Goal: Contribute content: Contribute content

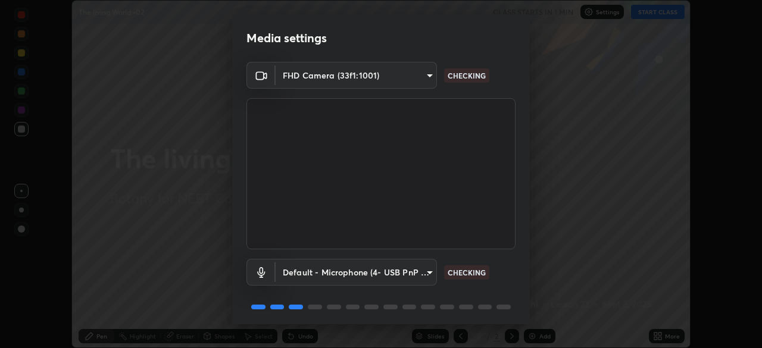
scroll to position [42, 0]
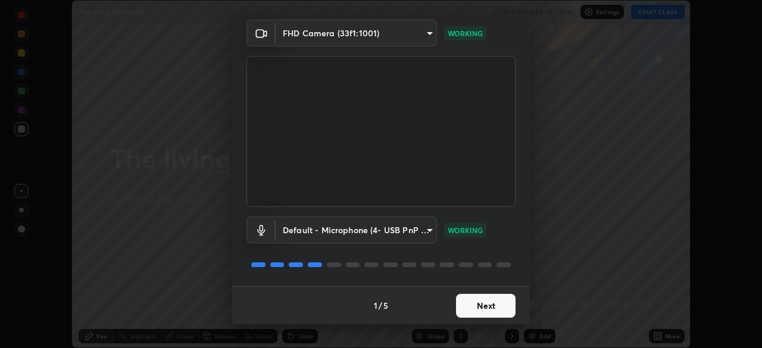
click at [487, 311] on button "Next" at bounding box center [486, 306] width 60 height 24
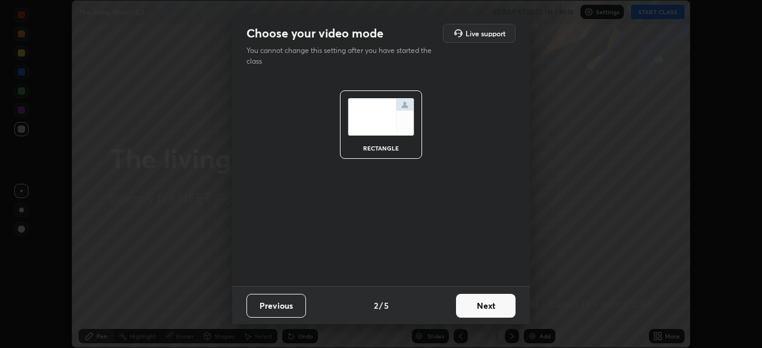
click at [496, 310] on button "Next" at bounding box center [486, 306] width 60 height 24
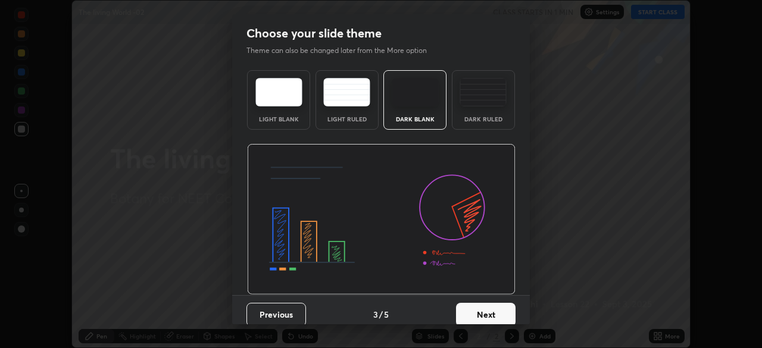
click at [495, 314] on button "Next" at bounding box center [486, 315] width 60 height 24
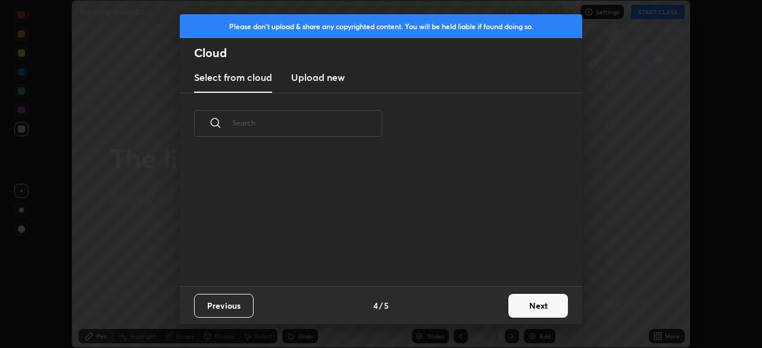
click at [529, 305] on button "Next" at bounding box center [538, 306] width 60 height 24
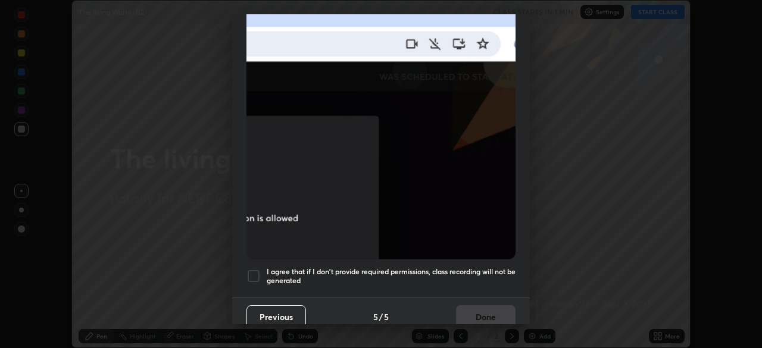
scroll to position [285, 0]
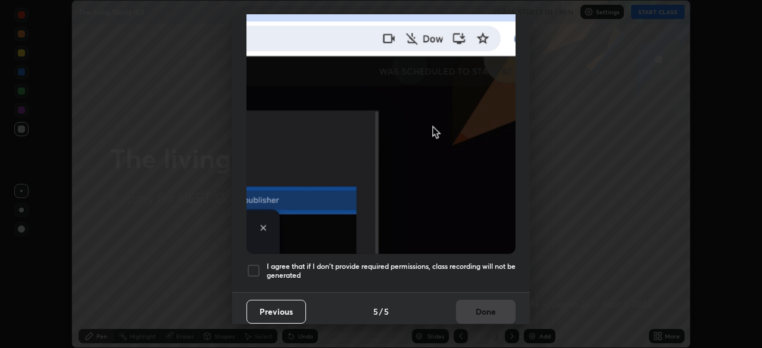
click at [266, 304] on button "Previous" at bounding box center [276, 312] width 60 height 24
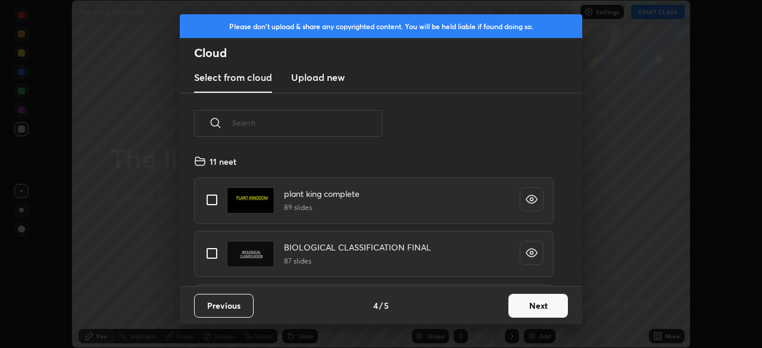
scroll to position [132, 382]
click at [319, 79] on h3 "Upload new" at bounding box center [318, 77] width 54 height 14
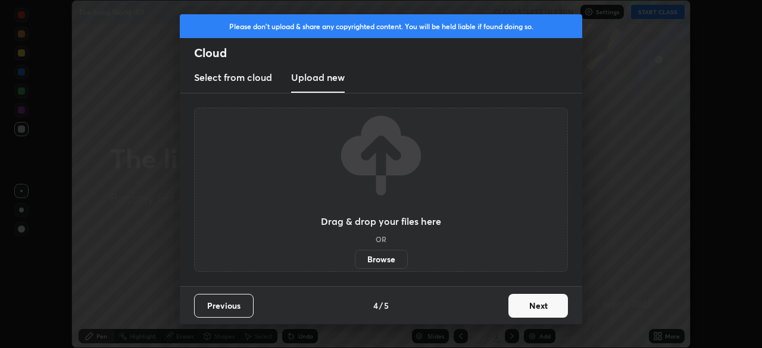
click at [386, 260] on label "Browse" at bounding box center [381, 259] width 53 height 19
click at [355, 260] on input "Browse" at bounding box center [355, 259] width 0 height 19
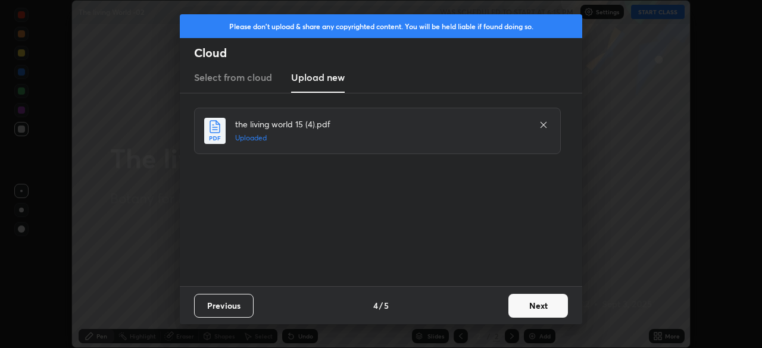
click at [538, 308] on button "Next" at bounding box center [538, 306] width 60 height 24
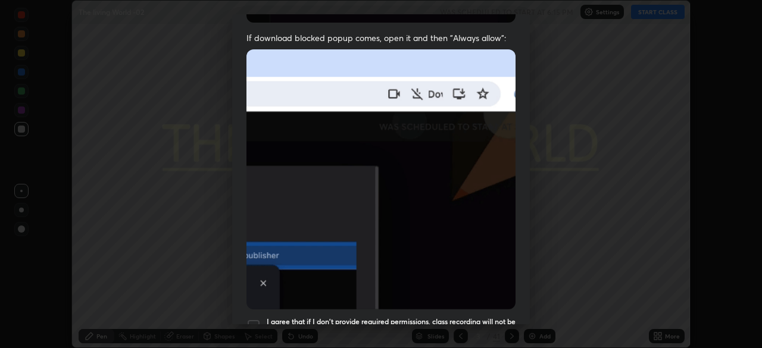
scroll to position [285, 0]
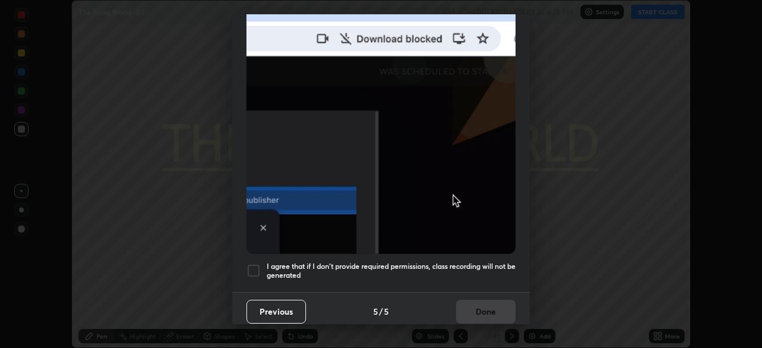
click at [252, 265] on div at bounding box center [253, 271] width 14 height 14
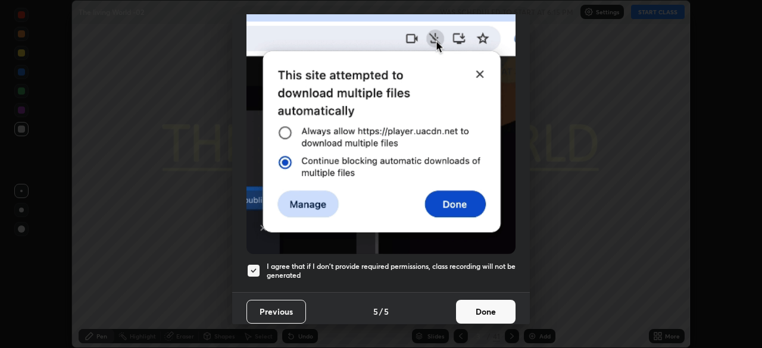
click at [483, 302] on button "Done" at bounding box center [486, 312] width 60 height 24
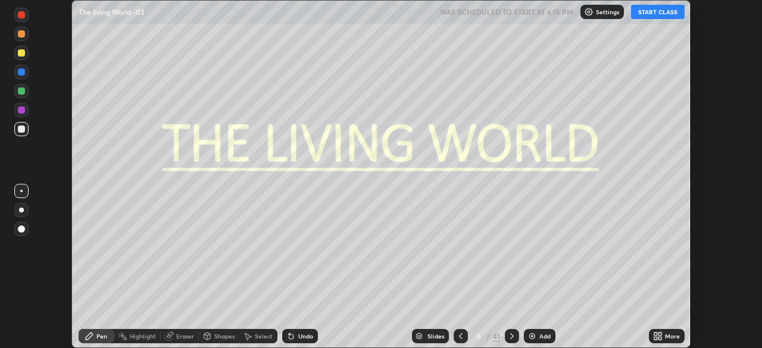
click at [665, 335] on div "More" at bounding box center [672, 336] width 15 height 6
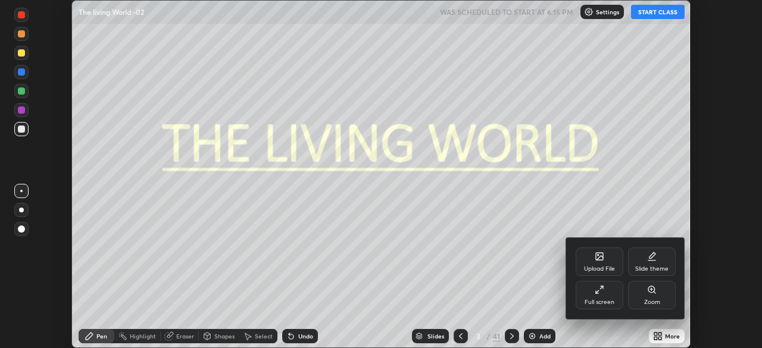
click at [669, 337] on div at bounding box center [381, 174] width 762 height 348
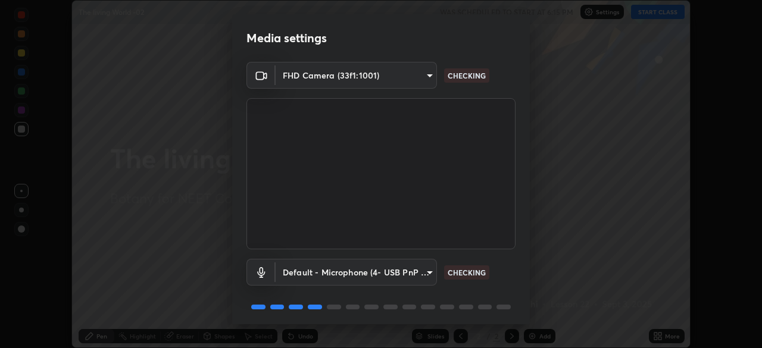
scroll to position [42, 0]
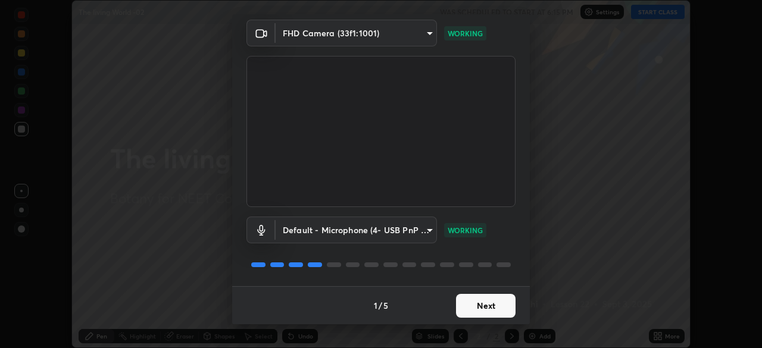
click at [496, 305] on button "Next" at bounding box center [486, 306] width 60 height 24
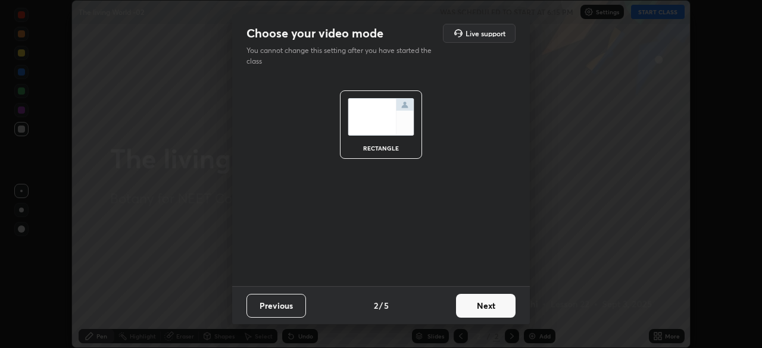
click at [499, 307] on button "Next" at bounding box center [486, 306] width 60 height 24
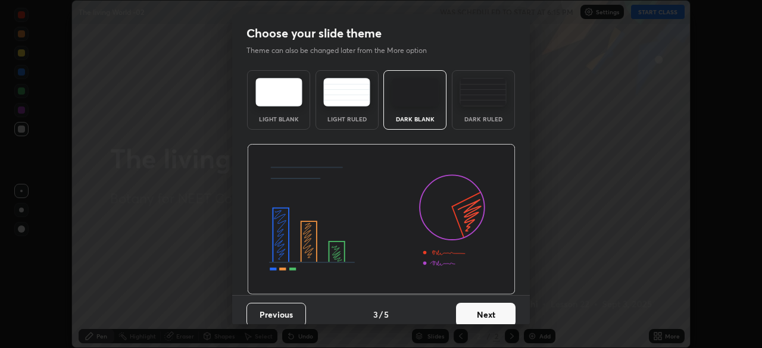
click at [502, 313] on button "Next" at bounding box center [486, 315] width 60 height 24
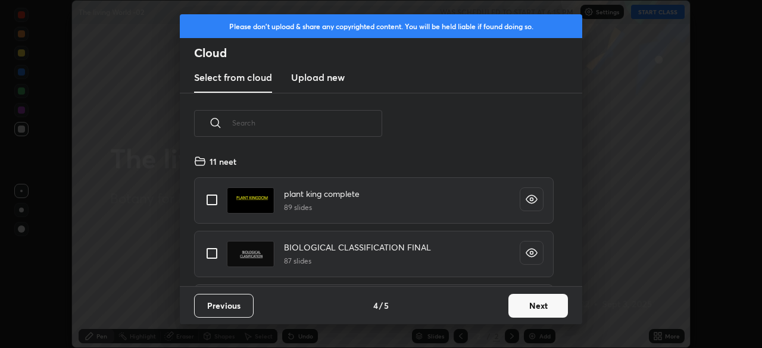
scroll to position [132, 382]
click at [531, 308] on button "Next" at bounding box center [538, 306] width 60 height 24
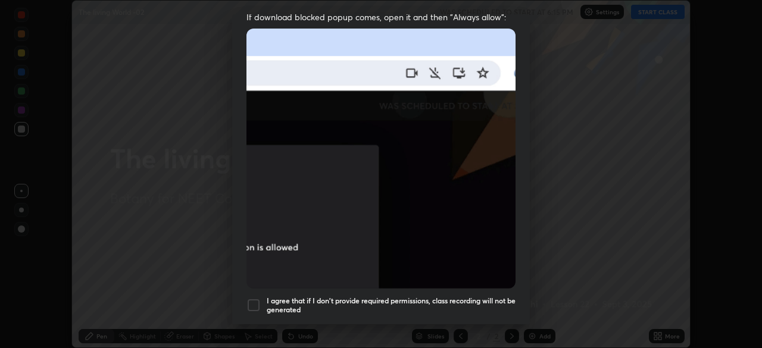
scroll to position [285, 0]
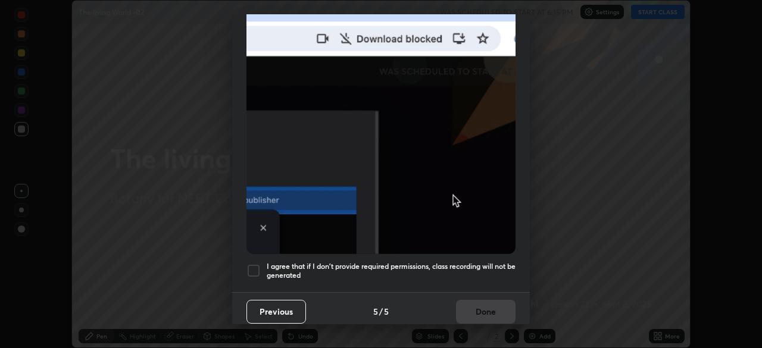
click at [253, 268] on div at bounding box center [253, 271] width 14 height 14
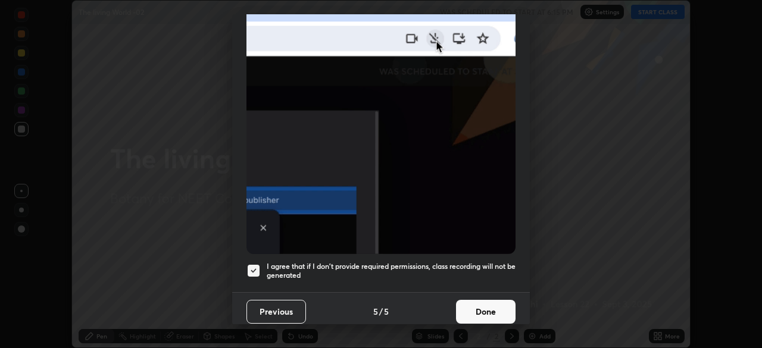
click at [489, 308] on button "Done" at bounding box center [486, 312] width 60 height 24
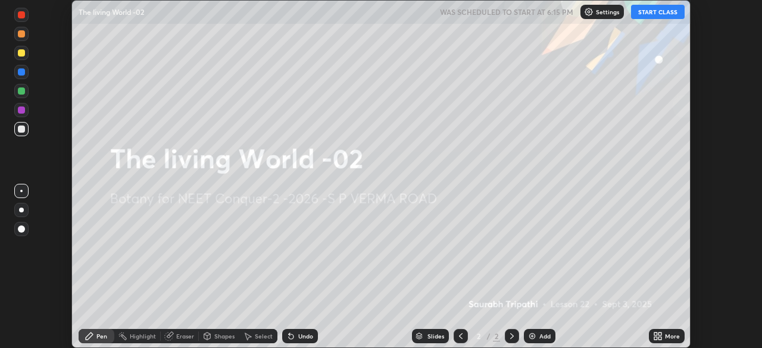
click at [665, 332] on div "More" at bounding box center [667, 336] width 36 height 14
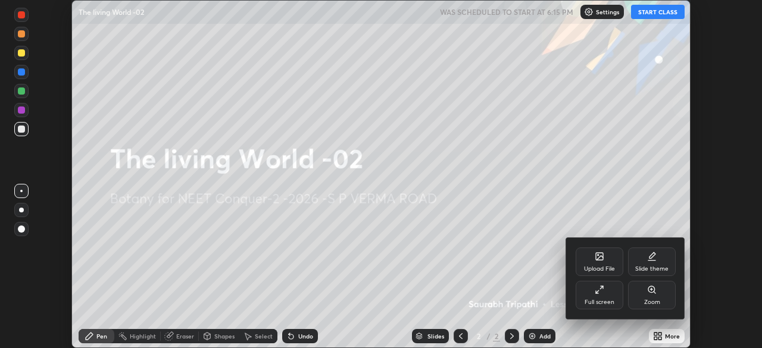
click at [511, 337] on div at bounding box center [381, 174] width 762 height 348
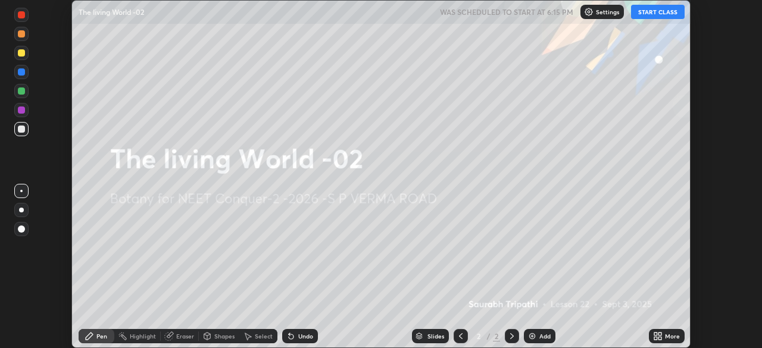
click at [458, 332] on icon at bounding box center [461, 337] width 10 height 10
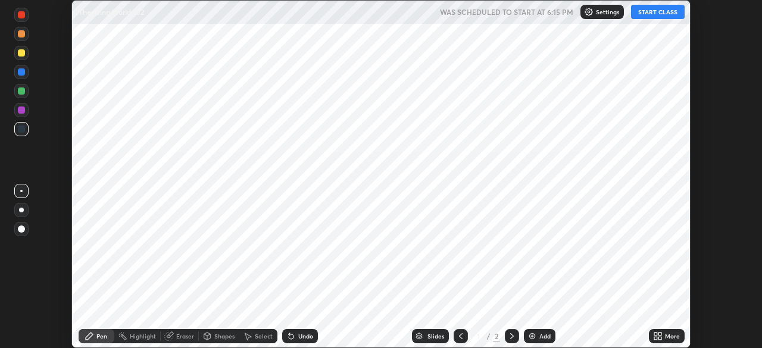
click at [511, 334] on icon at bounding box center [512, 337] width 10 height 10
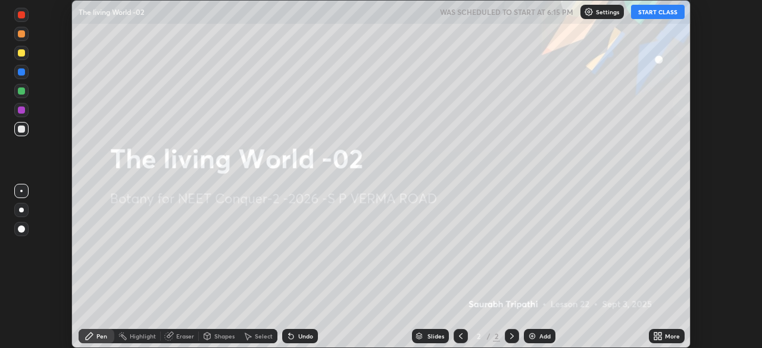
click at [666, 335] on div "More" at bounding box center [672, 336] width 15 height 6
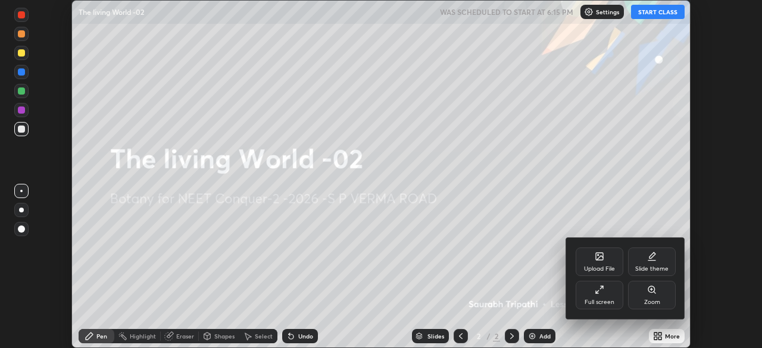
click at [605, 260] on div "Upload File" at bounding box center [600, 262] width 48 height 29
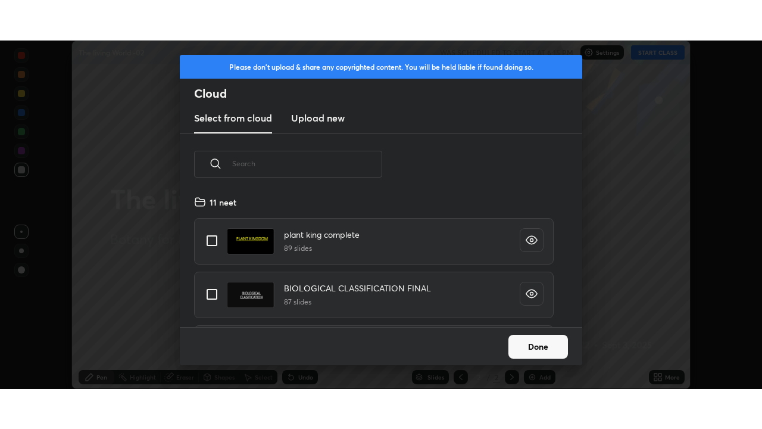
scroll to position [132, 382]
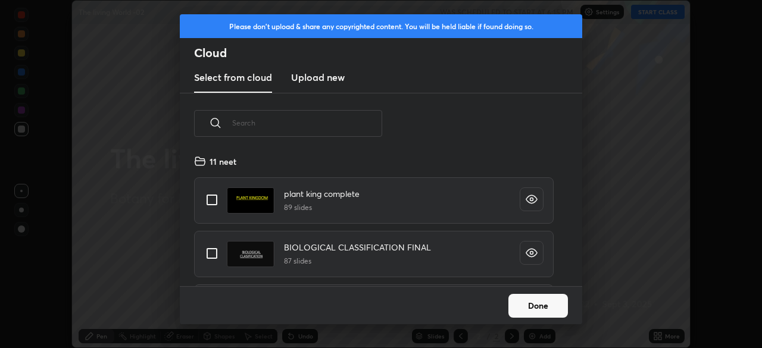
click at [318, 76] on h3 "Upload new" at bounding box center [318, 77] width 54 height 14
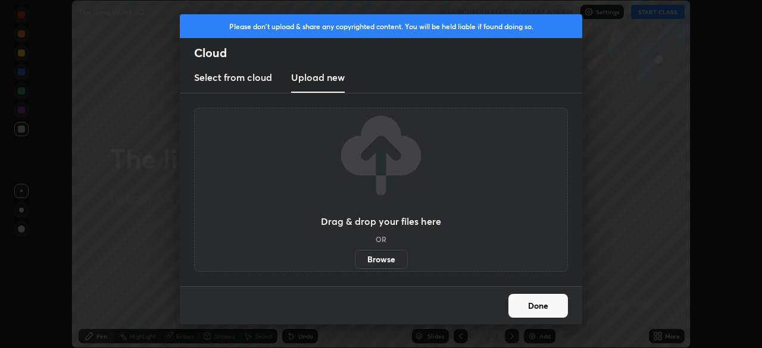
click at [377, 254] on label "Browse" at bounding box center [381, 259] width 53 height 19
click at [355, 254] on input "Browse" at bounding box center [355, 259] width 0 height 19
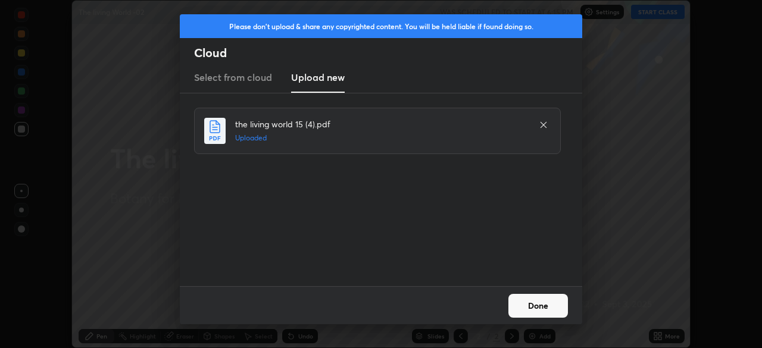
click at [548, 307] on button "Done" at bounding box center [538, 306] width 60 height 24
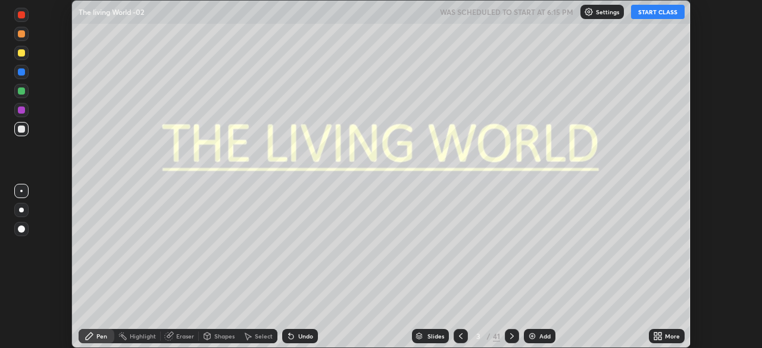
click at [679, 338] on div "More" at bounding box center [672, 336] width 15 height 6
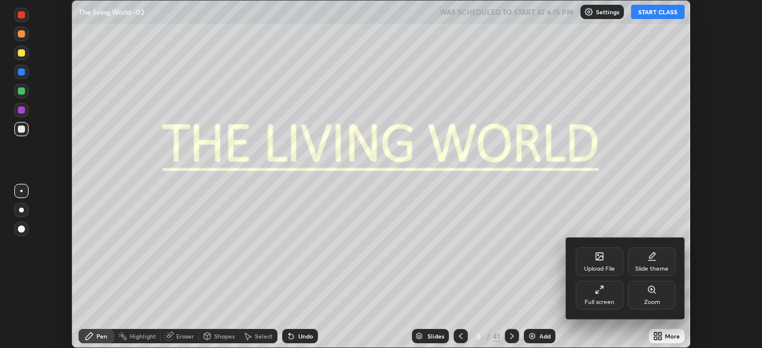
click at [602, 294] on icon at bounding box center [600, 290] width 10 height 10
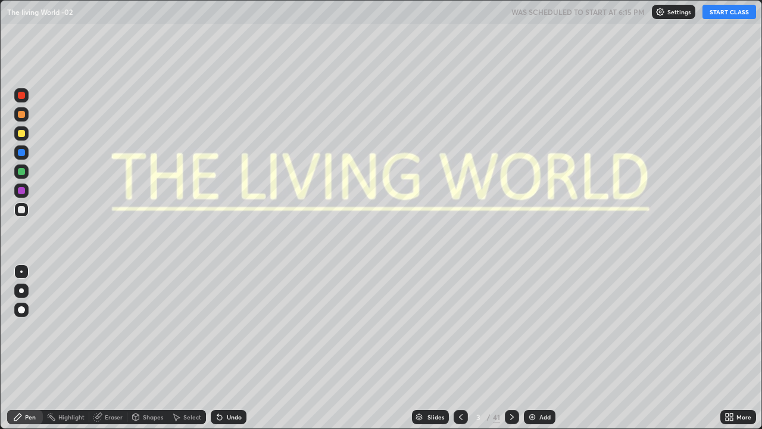
scroll to position [429, 762]
click at [511, 348] on icon at bounding box center [512, 417] width 10 height 10
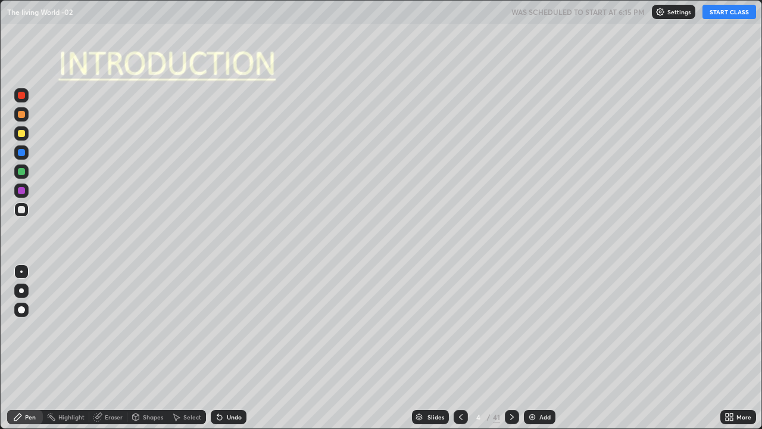
click at [509, 348] on icon at bounding box center [512, 417] width 10 height 10
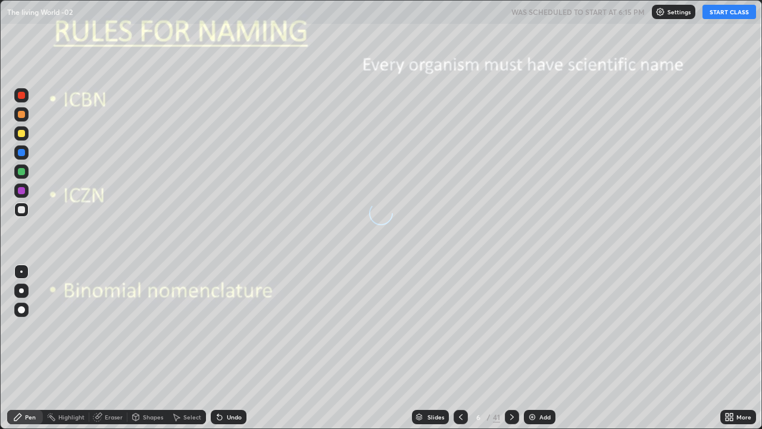
click at [511, 348] on icon at bounding box center [512, 417] width 10 height 10
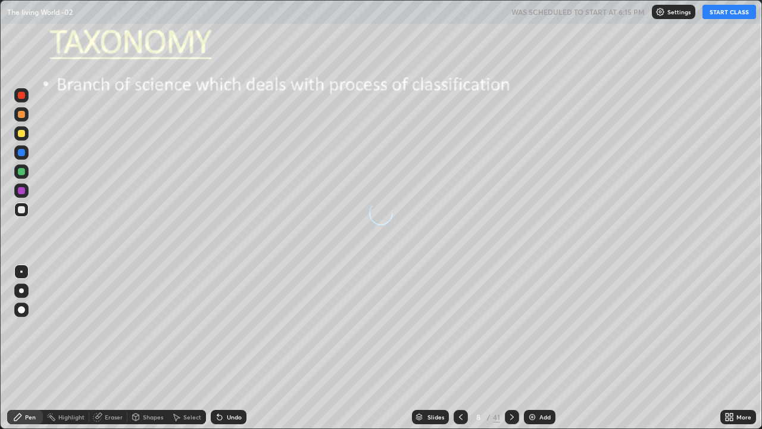
click at [511, 348] on icon at bounding box center [512, 417] width 10 height 10
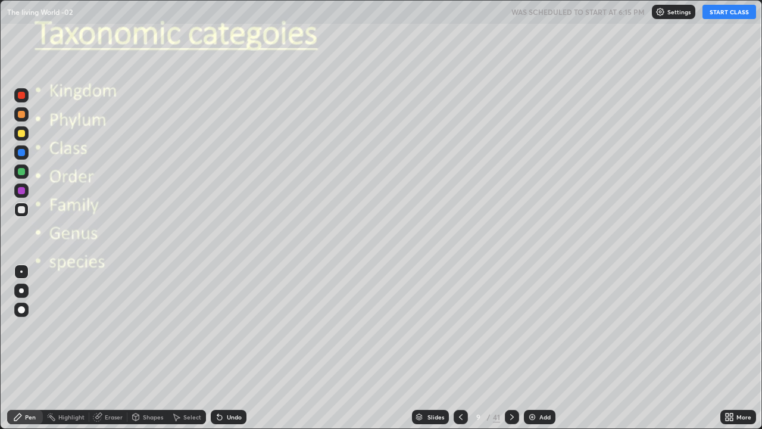
click at [458, 348] on icon at bounding box center [461, 417] width 10 height 10
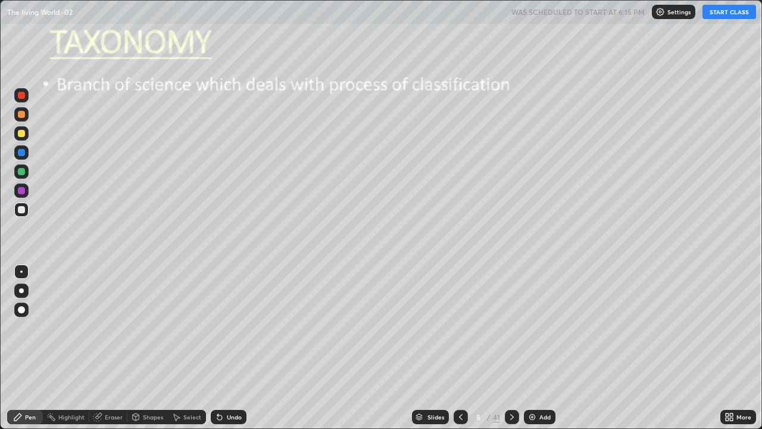
click at [460, 348] on icon at bounding box center [461, 417] width 10 height 10
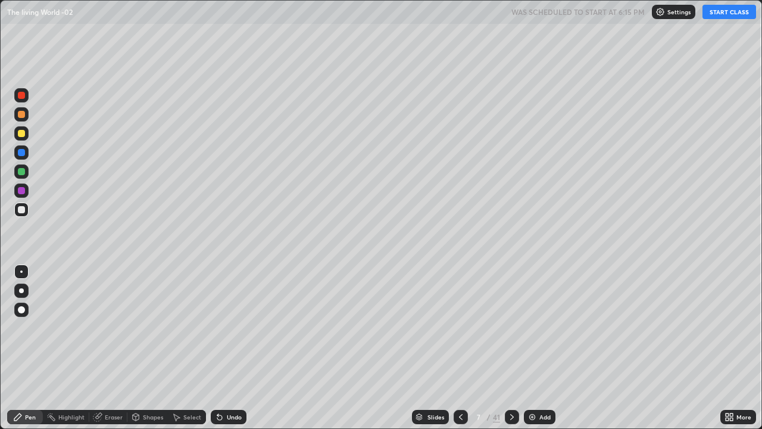
click at [458, 348] on icon at bounding box center [461, 417] width 10 height 10
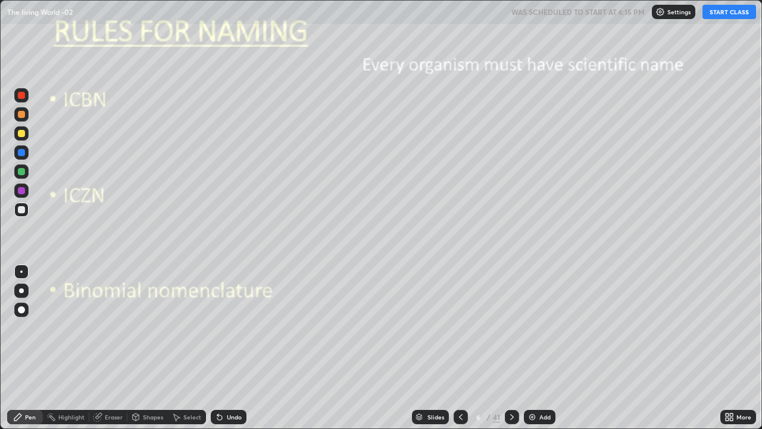
click at [460, 348] on icon at bounding box center [461, 417] width 10 height 10
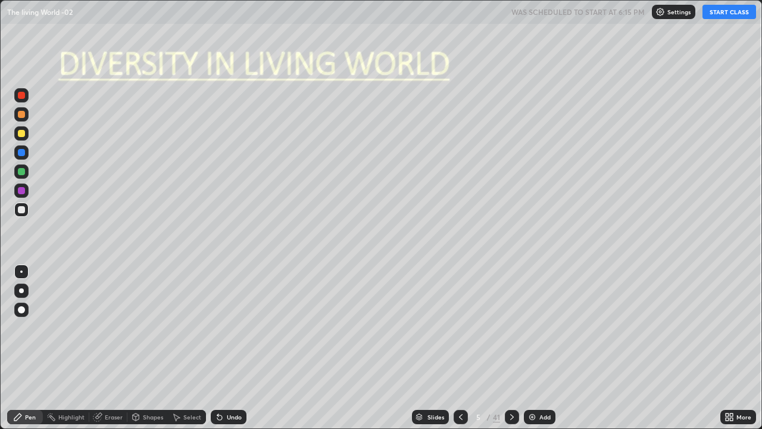
click at [459, 348] on icon at bounding box center [461, 417] width 4 height 6
click at [460, 348] on icon at bounding box center [461, 417] width 10 height 10
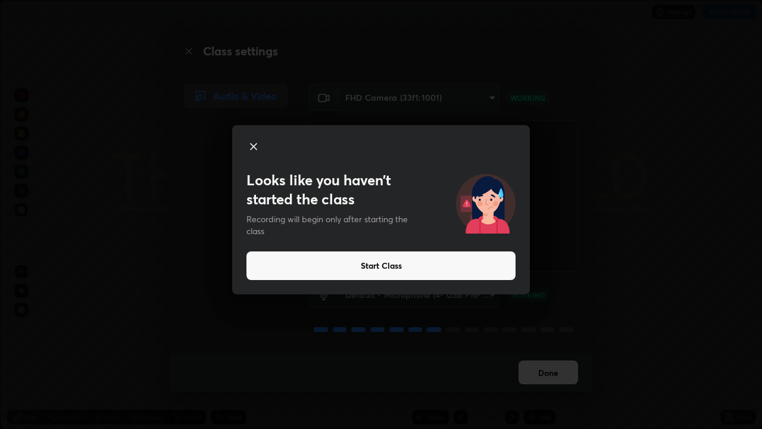
click at [454, 265] on button "Start Class" at bounding box center [380, 265] width 269 height 29
click at [469, 268] on button "Start Class" at bounding box center [380, 265] width 269 height 29
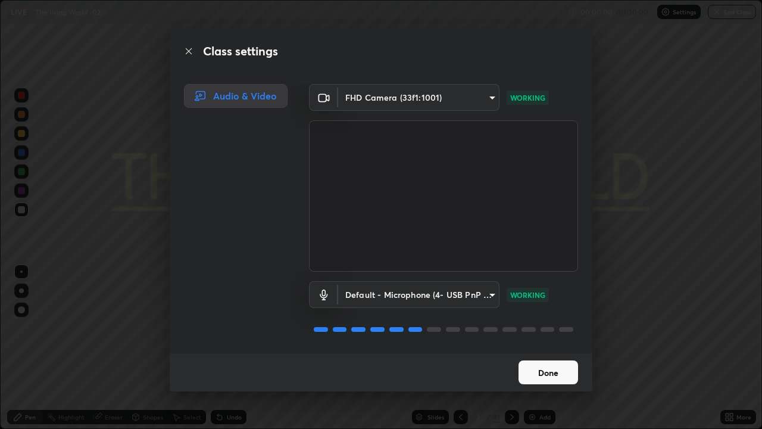
click at [483, 268] on video at bounding box center [443, 195] width 269 height 151
click at [532, 348] on button "Done" at bounding box center [549, 372] width 60 height 24
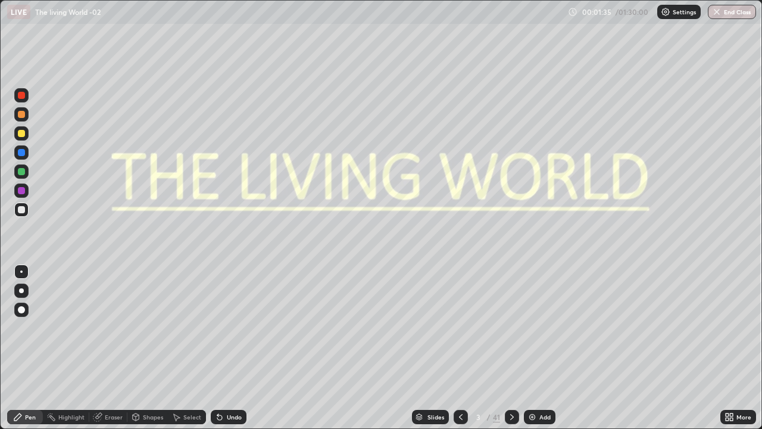
click at [439, 348] on div "Slides" at bounding box center [435, 417] width 17 height 6
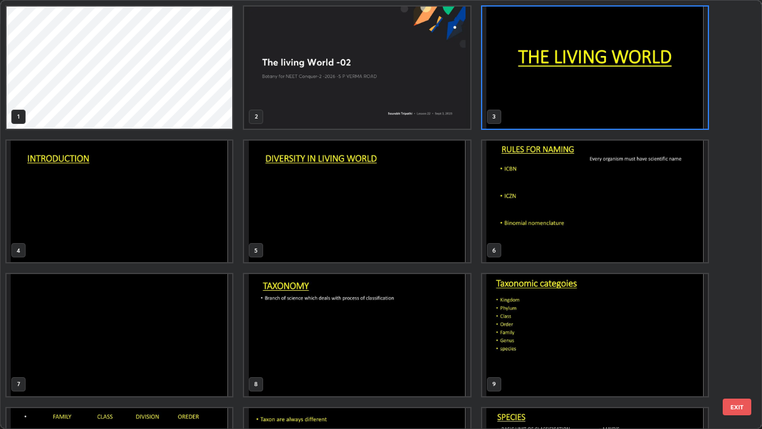
scroll to position [424, 755]
click at [277, 315] on img "grid" at bounding box center [357, 335] width 226 height 122
click at [280, 311] on img "grid" at bounding box center [357, 335] width 226 height 122
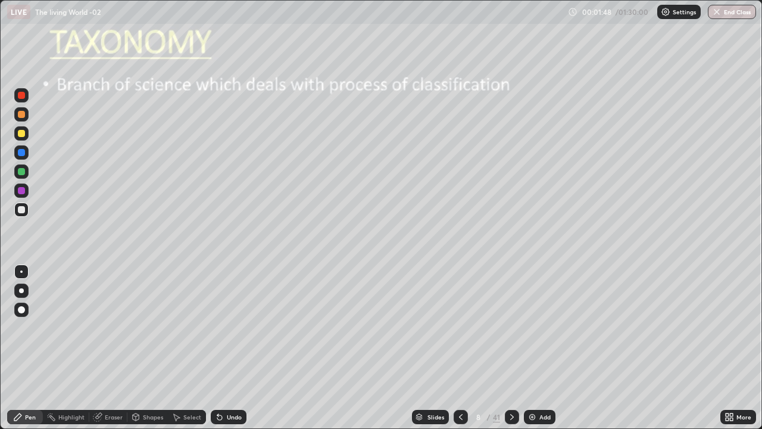
click at [529, 348] on div "Add" at bounding box center [540, 417] width 32 height 14
click at [21, 291] on div at bounding box center [21, 290] width 5 height 5
click at [26, 132] on div at bounding box center [21, 133] width 14 height 14
click at [460, 348] on icon at bounding box center [460, 417] width 4 height 6
click at [512, 348] on icon at bounding box center [512, 417] width 10 height 10
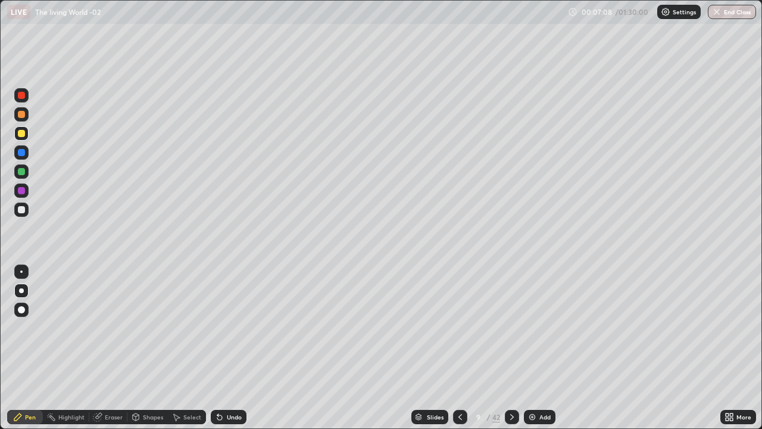
click at [23, 152] on div at bounding box center [21, 152] width 7 height 7
click at [26, 190] on div at bounding box center [21, 190] width 14 height 14
click at [21, 138] on div at bounding box center [21, 133] width 14 height 14
click at [221, 348] on icon at bounding box center [220, 417] width 10 height 10
click at [146, 348] on div "Shapes" at bounding box center [147, 417] width 40 height 14
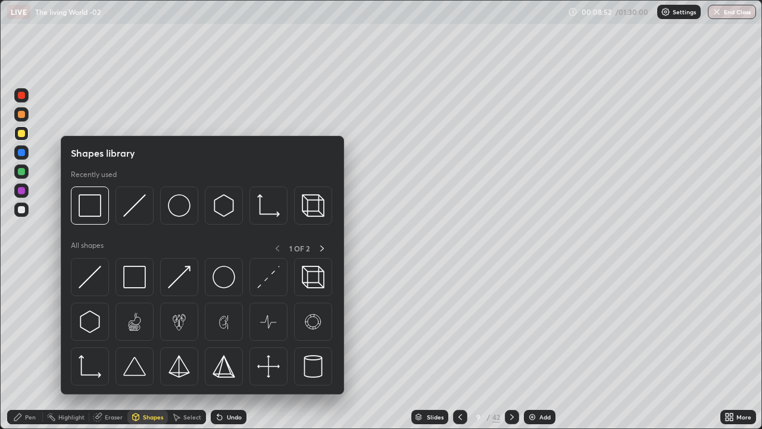
click at [21, 172] on div at bounding box center [21, 171] width 7 height 7
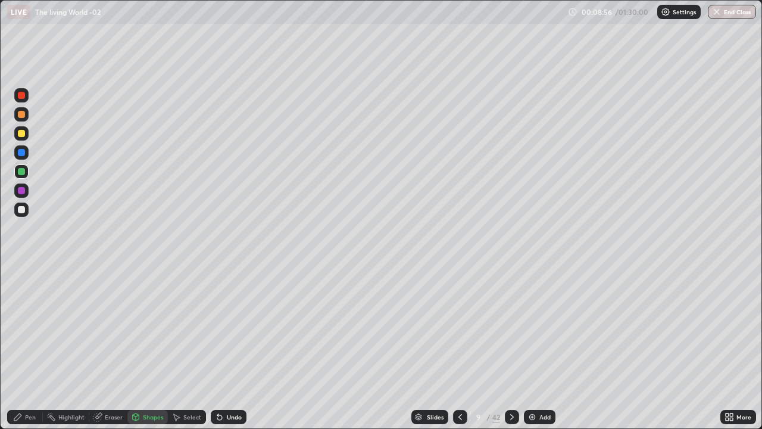
click at [34, 348] on div "Pen" at bounding box center [30, 417] width 11 height 6
click at [23, 283] on div at bounding box center [21, 290] width 14 height 14
click at [22, 208] on div at bounding box center [21, 209] width 7 height 7
click at [510, 348] on icon at bounding box center [512, 417] width 10 height 10
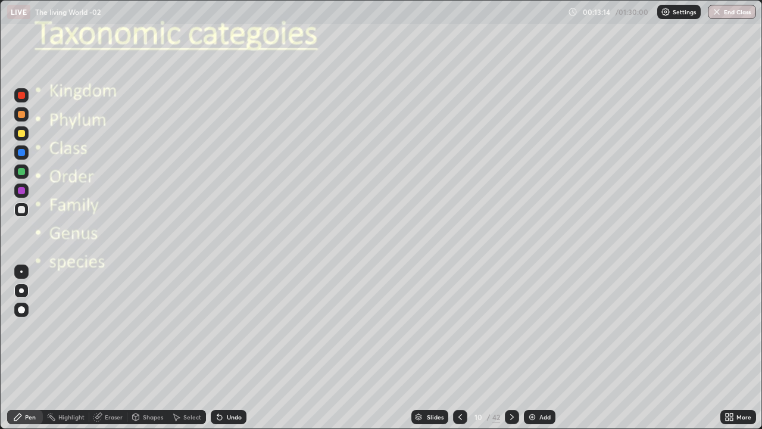
click at [22, 310] on div at bounding box center [21, 309] width 7 height 7
click at [21, 291] on div at bounding box center [21, 290] width 5 height 5
click at [24, 208] on div at bounding box center [21, 209] width 7 height 7
click at [22, 135] on div at bounding box center [21, 133] width 7 height 7
click at [141, 348] on div "Shapes" at bounding box center [147, 417] width 40 height 14
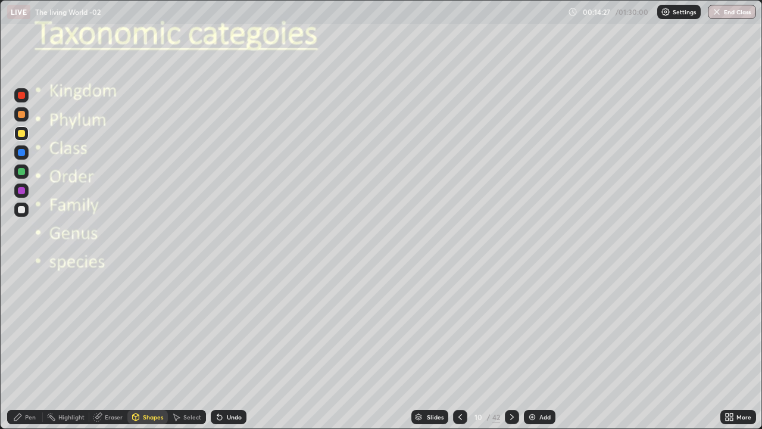
click at [32, 348] on div "Pen" at bounding box center [30, 417] width 11 height 6
click at [233, 348] on div "Undo" at bounding box center [234, 417] width 15 height 6
click at [22, 292] on div at bounding box center [21, 290] width 5 height 5
click at [19, 208] on div at bounding box center [21, 209] width 7 height 7
click at [22, 192] on div at bounding box center [21, 190] width 7 height 7
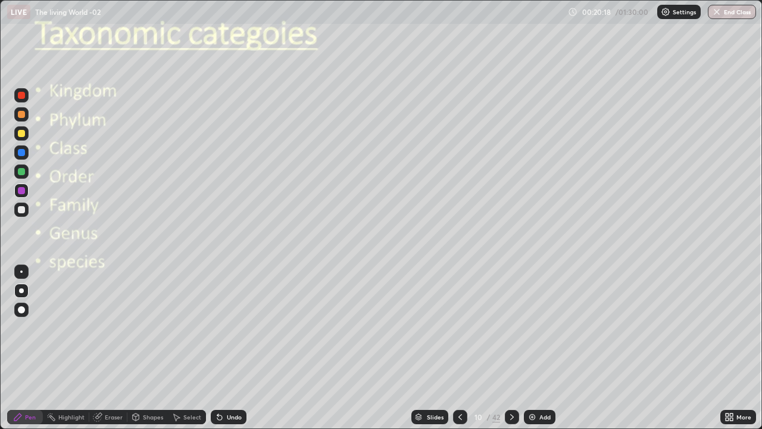
click at [22, 135] on div at bounding box center [21, 133] width 7 height 7
click at [101, 348] on icon at bounding box center [98, 416] width 7 height 6
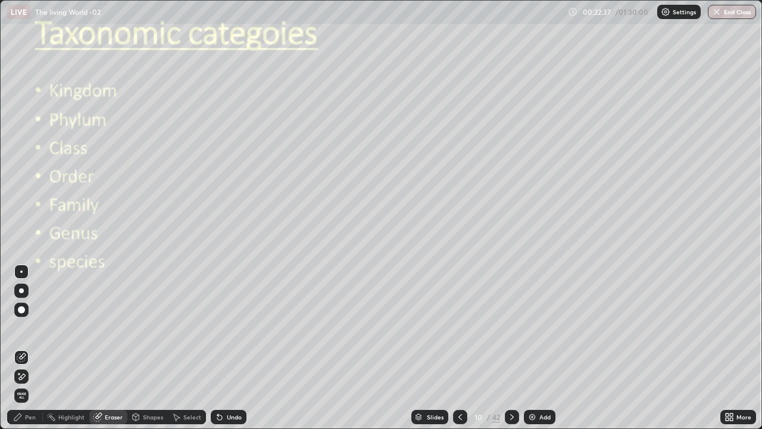
click at [23, 348] on icon at bounding box center [22, 376] width 10 height 10
click at [148, 348] on div "Shapes" at bounding box center [153, 417] width 20 height 6
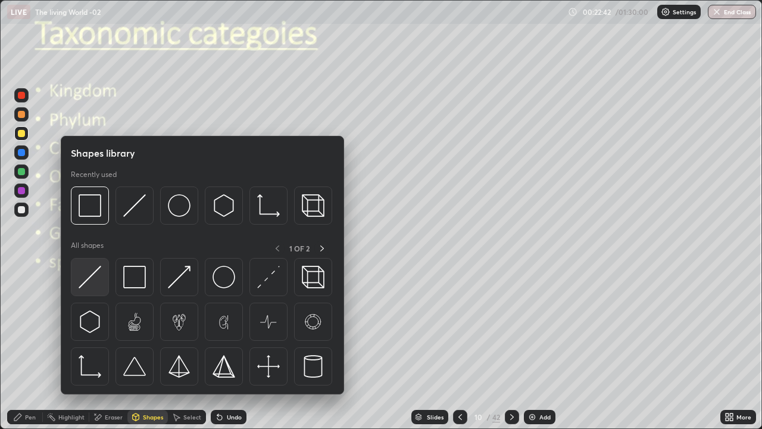
click at [92, 281] on img at bounding box center [90, 277] width 23 height 23
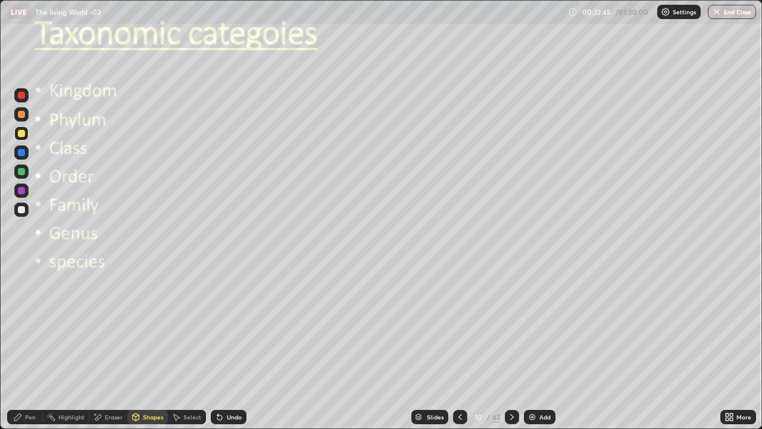
click at [152, 348] on div "Shapes" at bounding box center [153, 417] width 20 height 6
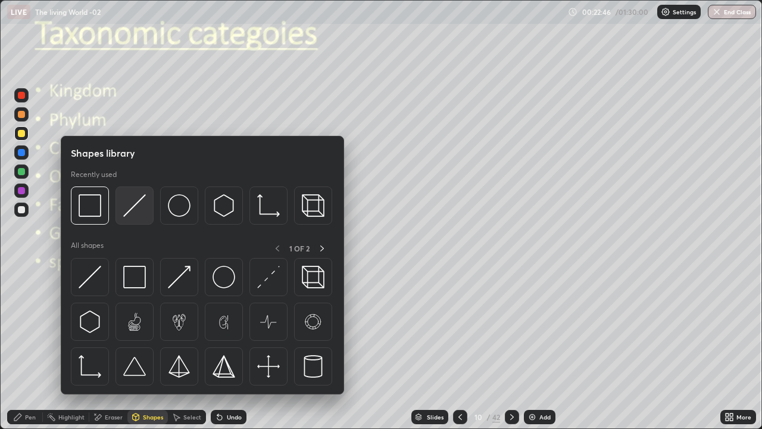
click at [130, 207] on img at bounding box center [134, 205] width 23 height 23
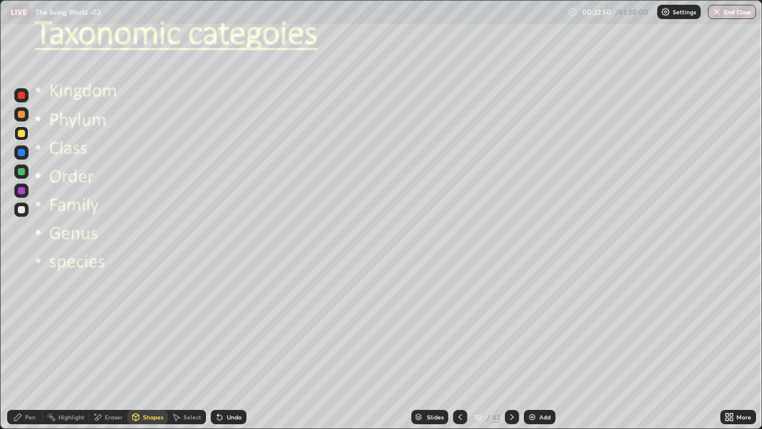
click at [30, 348] on div "Pen" at bounding box center [30, 417] width 11 height 6
click at [22, 291] on div at bounding box center [21, 290] width 5 height 5
click at [22, 211] on div at bounding box center [21, 209] width 7 height 7
click at [509, 348] on icon at bounding box center [512, 417] width 10 height 10
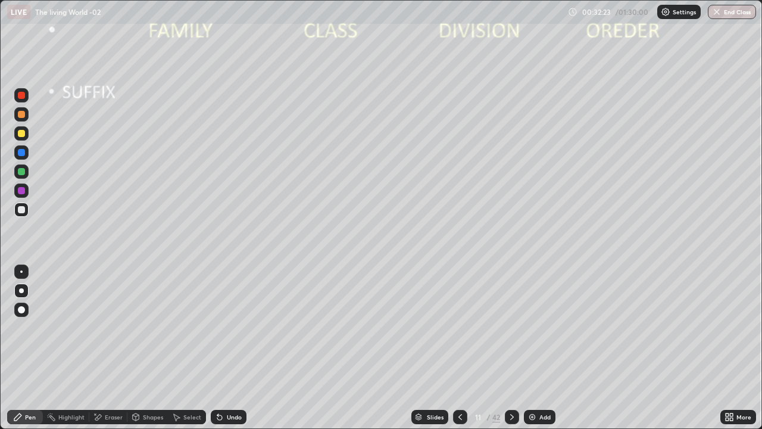
click at [137, 348] on icon at bounding box center [136, 416] width 7 height 7
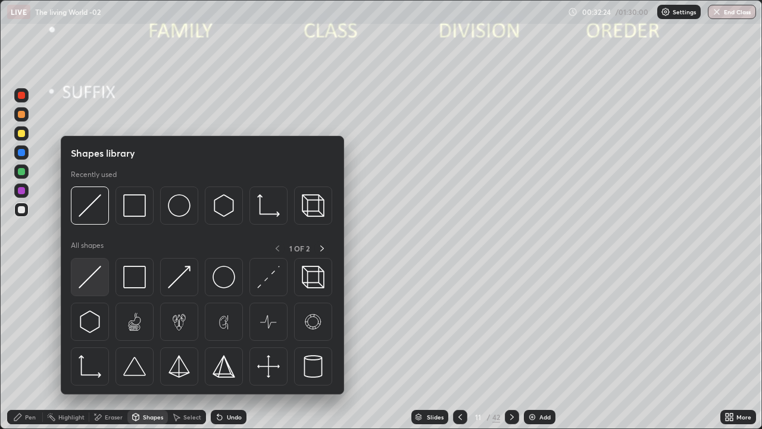
click at [89, 272] on img at bounding box center [90, 277] width 23 height 23
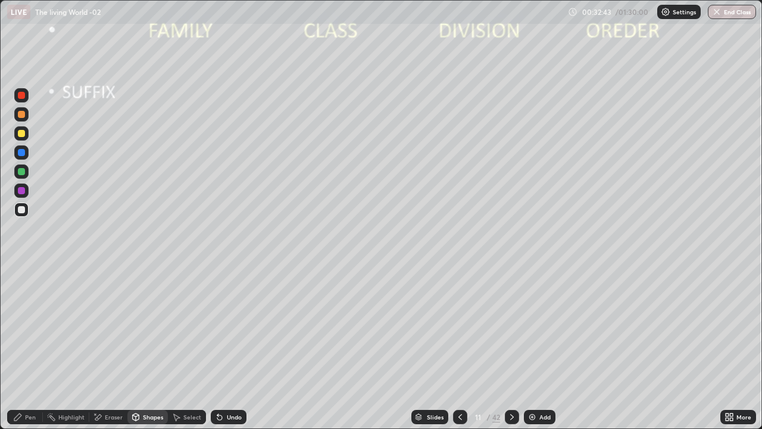
click at [22, 133] on div at bounding box center [21, 133] width 7 height 7
click at [24, 211] on div at bounding box center [21, 209] width 7 height 7
click at [23, 135] on div at bounding box center [21, 133] width 7 height 7
click at [226, 348] on div "Undo" at bounding box center [229, 417] width 36 height 14
click at [35, 348] on div "Pen" at bounding box center [25, 417] width 36 height 14
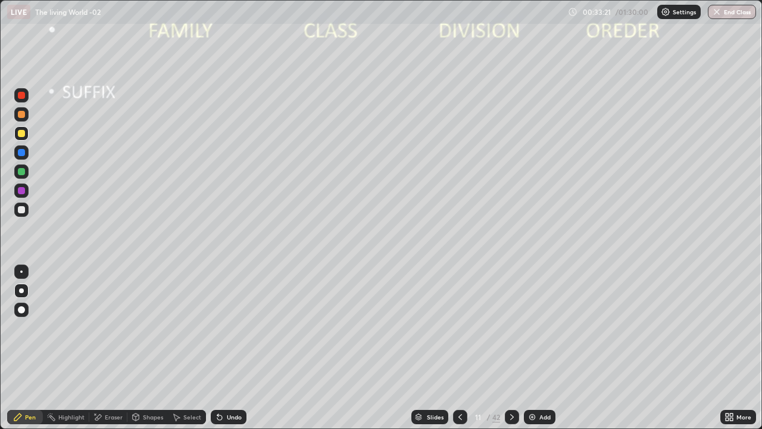
click at [24, 135] on div at bounding box center [21, 133] width 7 height 7
click at [23, 208] on div at bounding box center [21, 209] width 7 height 7
click at [21, 135] on div at bounding box center [21, 133] width 7 height 7
click at [24, 208] on div at bounding box center [21, 209] width 7 height 7
click at [27, 131] on div at bounding box center [21, 133] width 14 height 14
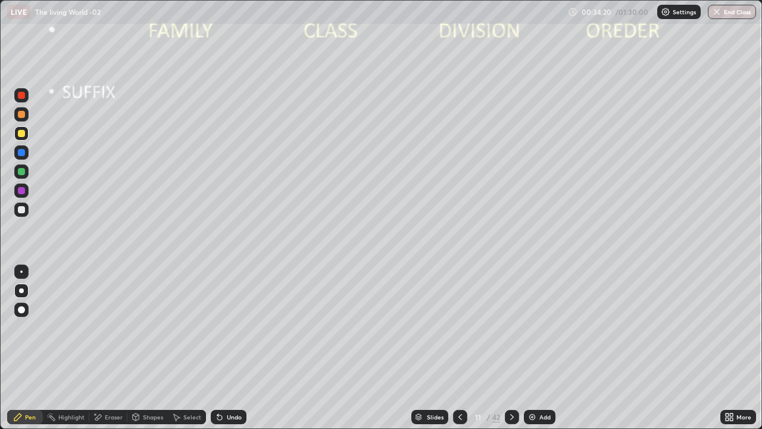
click at [27, 137] on div at bounding box center [21, 133] width 14 height 14
click at [22, 211] on div at bounding box center [21, 209] width 7 height 7
click at [22, 152] on div at bounding box center [21, 152] width 7 height 7
click at [22, 210] on div at bounding box center [21, 209] width 7 height 7
click at [26, 205] on div at bounding box center [21, 209] width 14 height 14
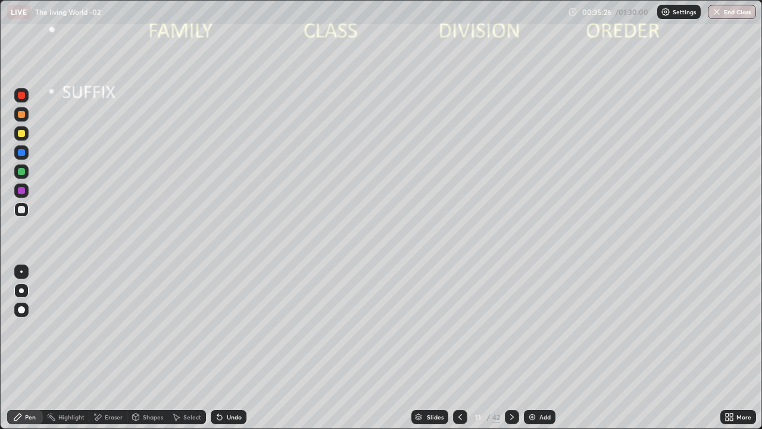
click at [26, 191] on div at bounding box center [21, 190] width 14 height 14
click at [21, 135] on div at bounding box center [21, 133] width 7 height 7
click at [20, 207] on div at bounding box center [21, 209] width 7 height 7
click at [24, 210] on div at bounding box center [21, 209] width 7 height 7
click at [19, 136] on div at bounding box center [21, 133] width 14 height 14
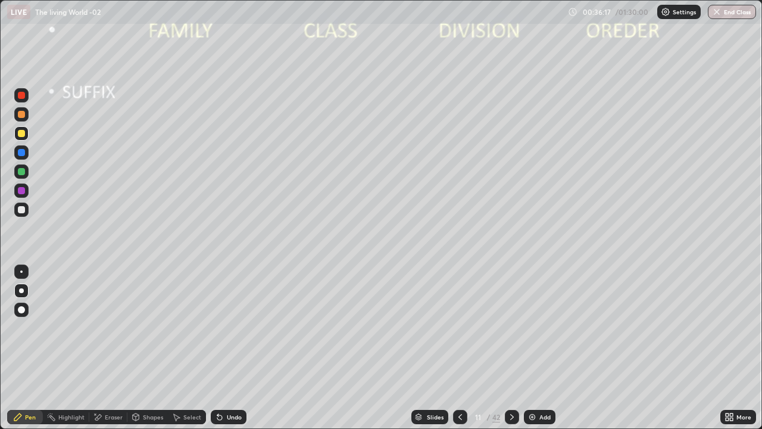
click at [23, 211] on div at bounding box center [21, 209] width 7 height 7
click at [22, 211] on div at bounding box center [21, 209] width 7 height 7
click at [21, 208] on div at bounding box center [21, 209] width 7 height 7
click at [460, 348] on icon at bounding box center [460, 417] width 10 height 10
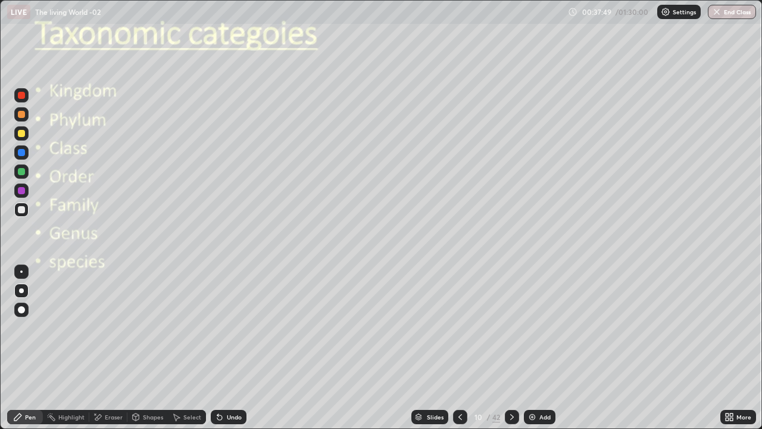
click at [460, 348] on icon at bounding box center [460, 417] width 10 height 10
click at [511, 348] on icon at bounding box center [512, 417] width 10 height 10
click at [24, 132] on div at bounding box center [21, 133] width 7 height 7
click at [107, 348] on div "Eraser" at bounding box center [114, 417] width 18 height 6
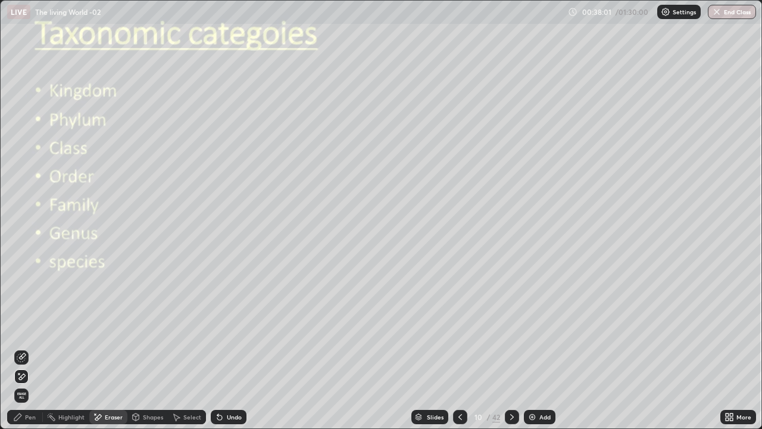
click at [23, 348] on icon at bounding box center [22, 357] width 10 height 10
click at [29, 348] on div "Pen" at bounding box center [30, 417] width 11 height 6
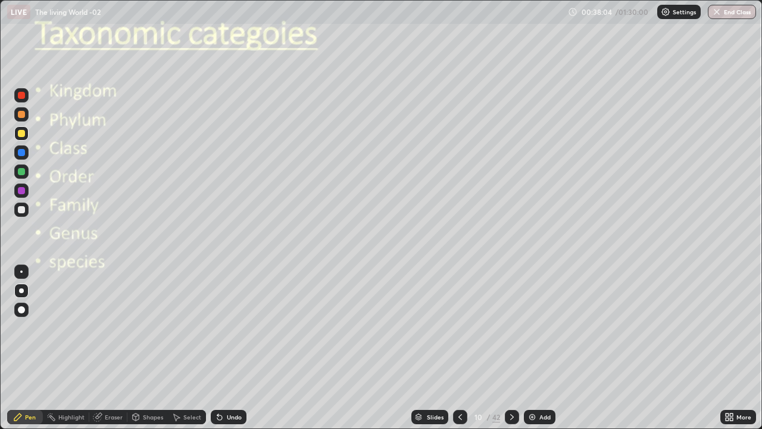
click at [23, 133] on div at bounding box center [21, 133] width 7 height 7
click at [510, 348] on icon at bounding box center [512, 417] width 10 height 10
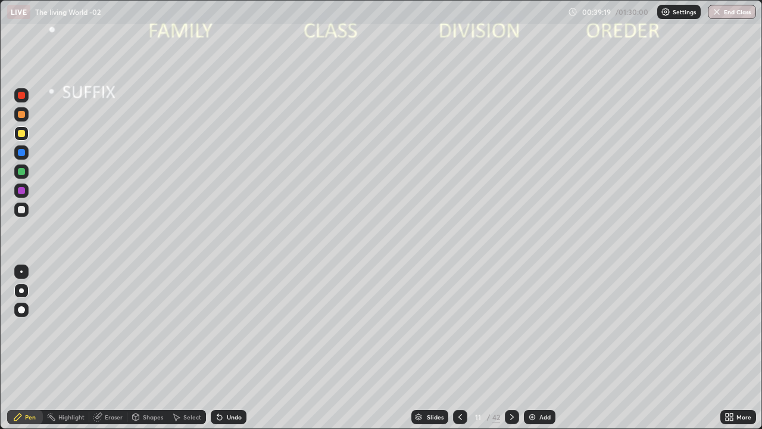
click at [511, 348] on icon at bounding box center [512, 417] width 10 height 10
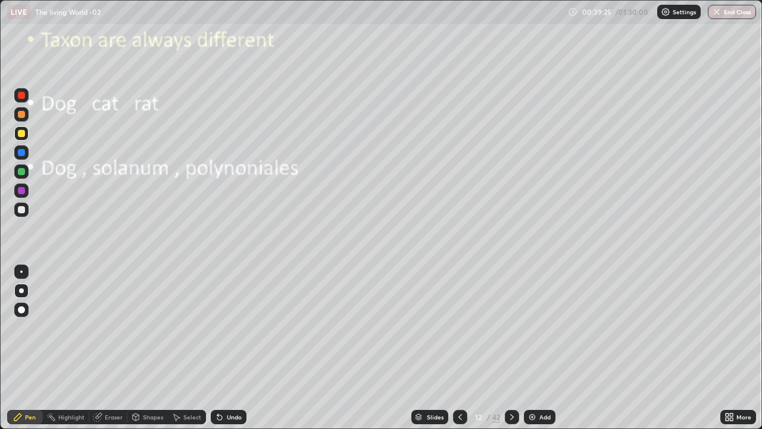
click at [460, 348] on icon at bounding box center [460, 417] width 4 height 6
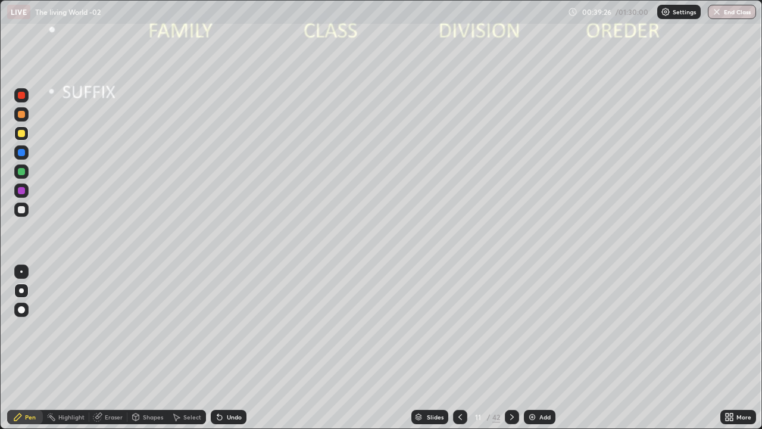
click at [544, 348] on div "Add" at bounding box center [544, 417] width 11 height 6
click at [24, 135] on div at bounding box center [21, 133] width 7 height 7
click at [459, 348] on icon at bounding box center [460, 417] width 10 height 10
click at [460, 348] on icon at bounding box center [460, 417] width 10 height 10
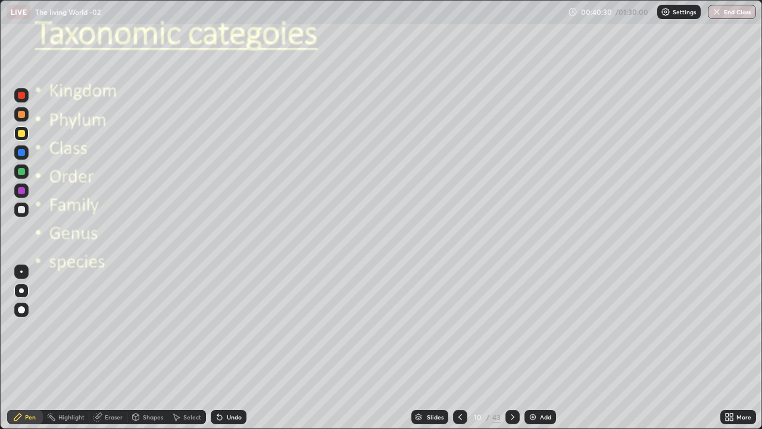
click at [20, 173] on div at bounding box center [21, 171] width 7 height 7
click at [141, 348] on div "Shapes" at bounding box center [147, 417] width 40 height 14
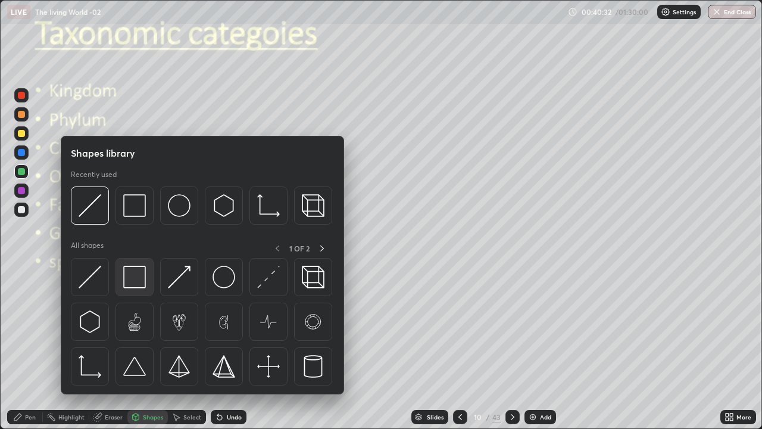
click at [134, 279] on img at bounding box center [134, 277] width 23 height 23
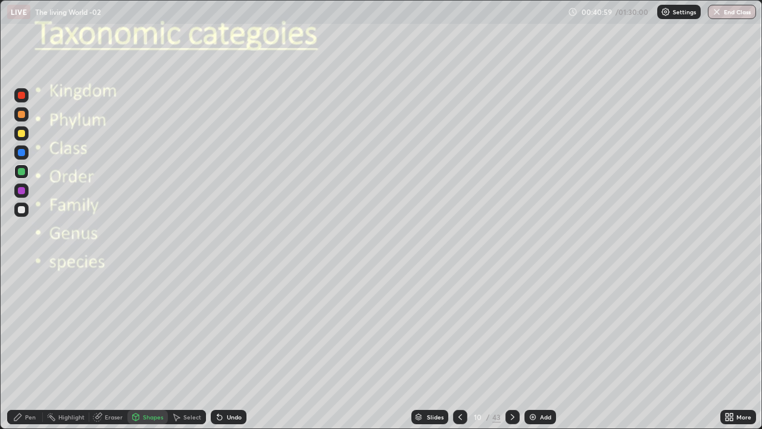
click at [511, 348] on icon at bounding box center [513, 417] width 4 height 6
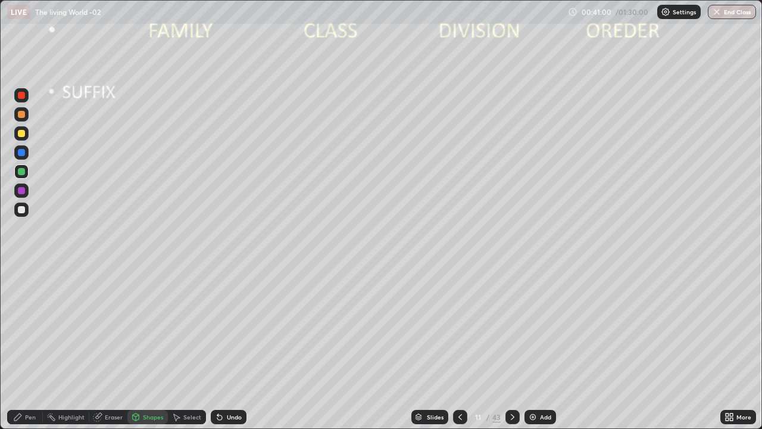
click at [512, 348] on icon at bounding box center [513, 417] width 10 height 10
click at [22, 210] on div at bounding box center [21, 209] width 7 height 7
click at [21, 210] on div at bounding box center [21, 209] width 7 height 7
click at [25, 348] on div "Pen" at bounding box center [30, 417] width 11 height 6
click at [510, 348] on icon at bounding box center [513, 417] width 10 height 10
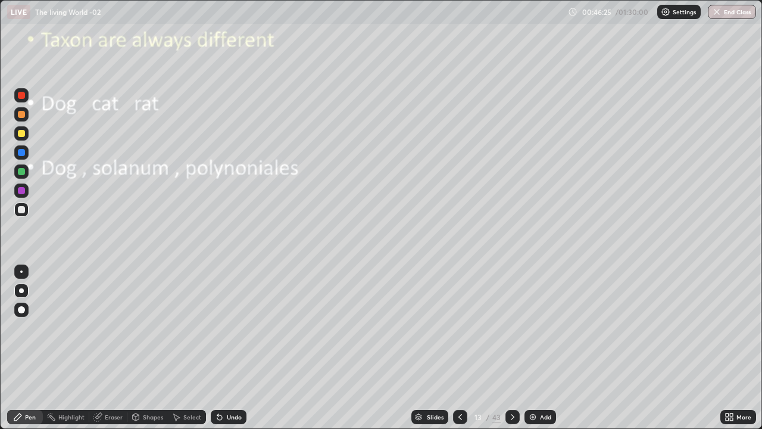
click at [21, 135] on div at bounding box center [21, 133] width 7 height 7
click at [513, 348] on icon at bounding box center [513, 417] width 4 height 6
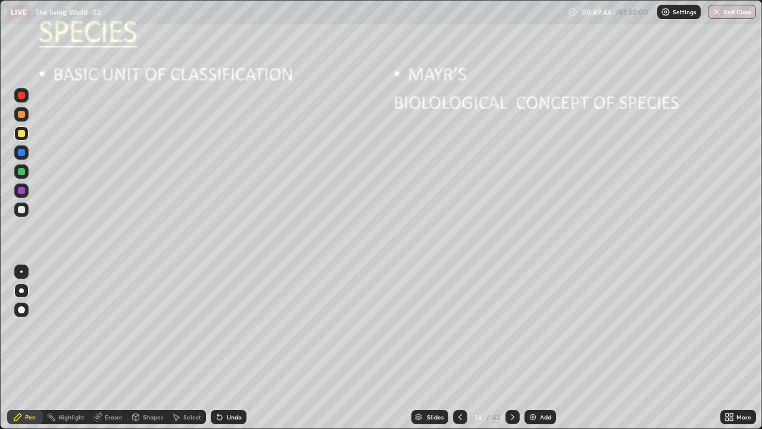
click at [21, 133] on div at bounding box center [21, 133] width 7 height 7
click at [21, 210] on div at bounding box center [21, 209] width 7 height 7
click at [22, 171] on div at bounding box center [21, 171] width 7 height 7
click at [511, 348] on icon at bounding box center [513, 417] width 10 height 10
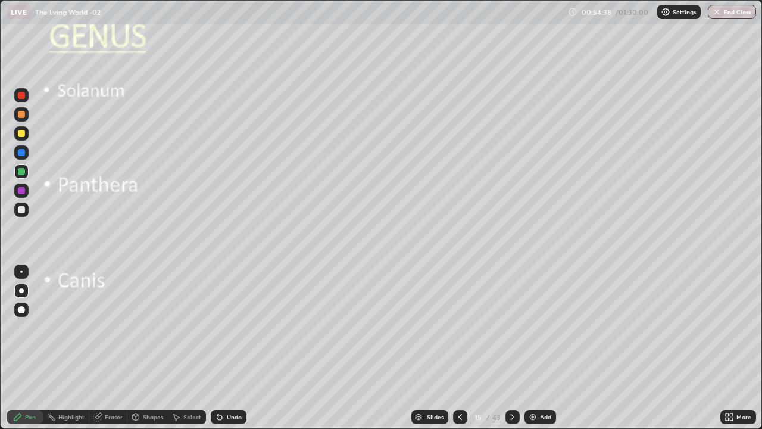
click at [24, 135] on div at bounding box center [21, 133] width 7 height 7
click at [234, 348] on div "Undo" at bounding box center [234, 417] width 15 height 6
click at [231, 348] on div "Undo" at bounding box center [234, 417] width 15 height 6
click at [24, 211] on div at bounding box center [21, 209] width 14 height 14
click at [510, 348] on icon at bounding box center [513, 417] width 10 height 10
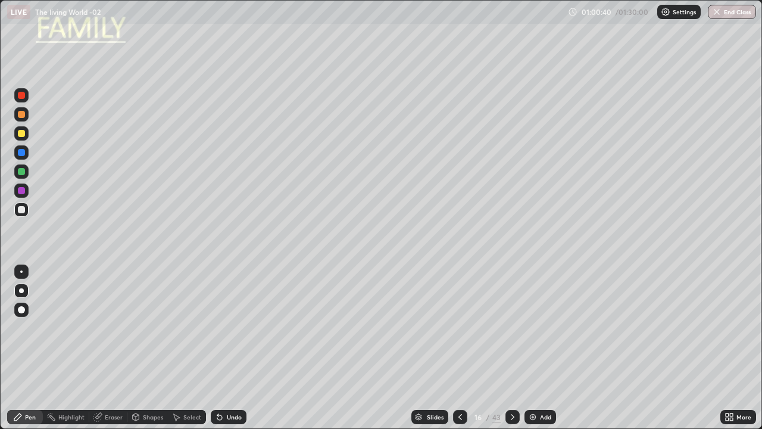
click at [22, 133] on div at bounding box center [21, 133] width 7 height 7
click at [23, 170] on div at bounding box center [21, 171] width 7 height 7
click at [27, 210] on div at bounding box center [21, 209] width 14 height 14
click at [512, 348] on icon at bounding box center [513, 417] width 4 height 6
click at [23, 114] on div at bounding box center [21, 114] width 7 height 7
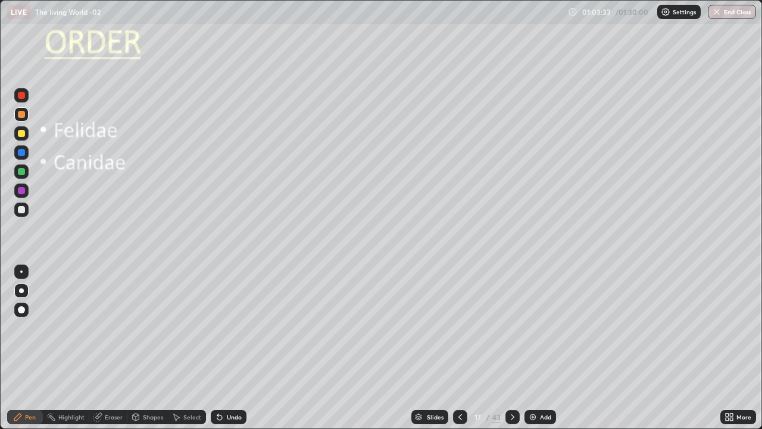
click at [458, 348] on icon at bounding box center [460, 417] width 10 height 10
click at [511, 348] on icon at bounding box center [513, 417] width 10 height 10
click at [137, 348] on icon at bounding box center [136, 416] width 7 height 7
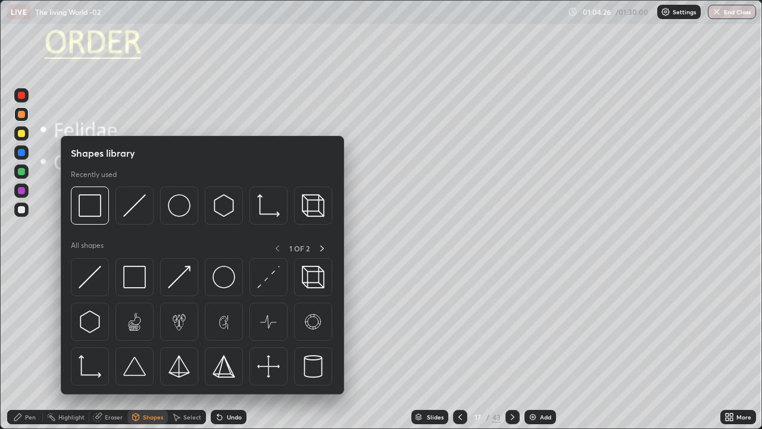
click at [108, 348] on div "Eraser" at bounding box center [114, 417] width 18 height 6
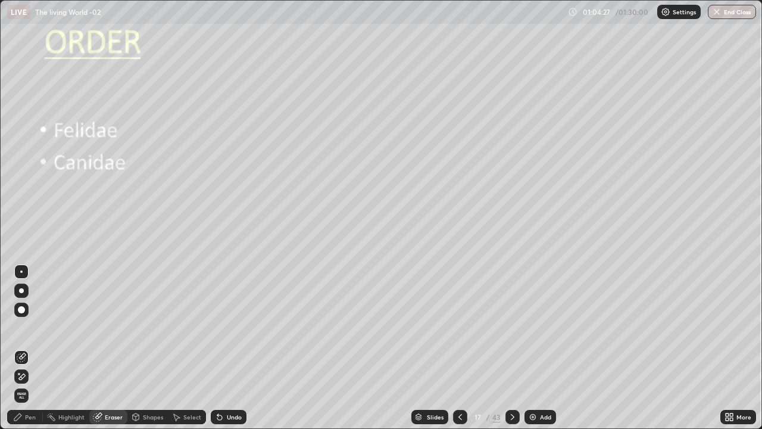
click at [24, 348] on icon at bounding box center [22, 356] width 7 height 6
click at [35, 348] on div "Pen" at bounding box center [30, 417] width 11 height 6
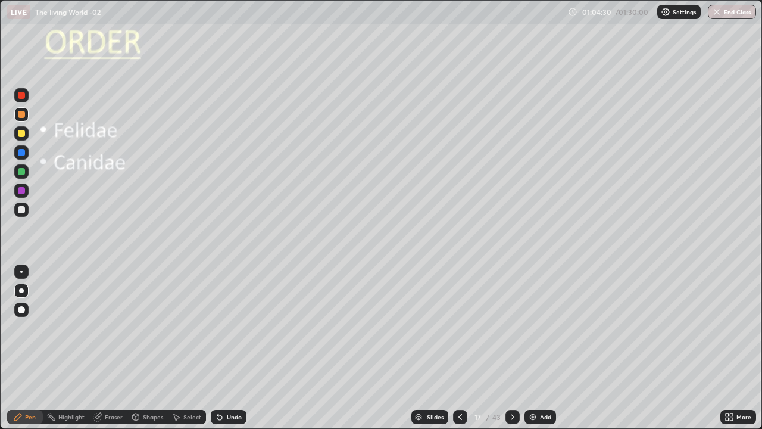
click at [21, 291] on div at bounding box center [21, 290] width 5 height 5
click at [23, 204] on div at bounding box center [21, 209] width 14 height 14
click at [24, 211] on div at bounding box center [21, 209] width 14 height 14
click at [510, 348] on icon at bounding box center [513, 417] width 10 height 10
click at [23, 134] on div at bounding box center [21, 133] width 7 height 7
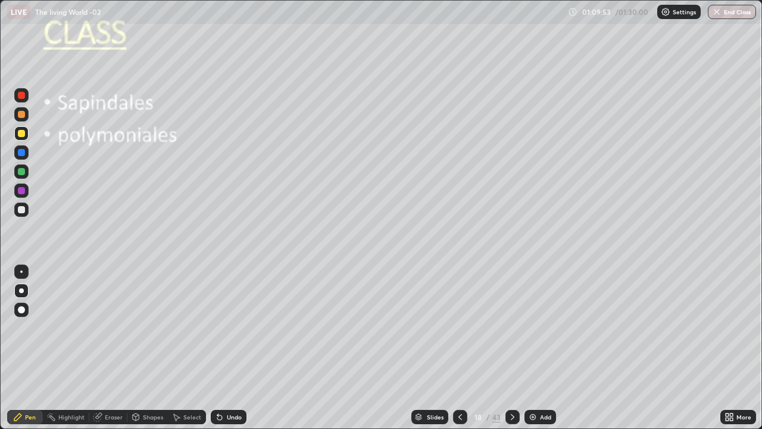
click at [511, 348] on icon at bounding box center [513, 417] width 10 height 10
click at [24, 136] on div at bounding box center [21, 133] width 7 height 7
click at [23, 208] on div at bounding box center [21, 209] width 7 height 7
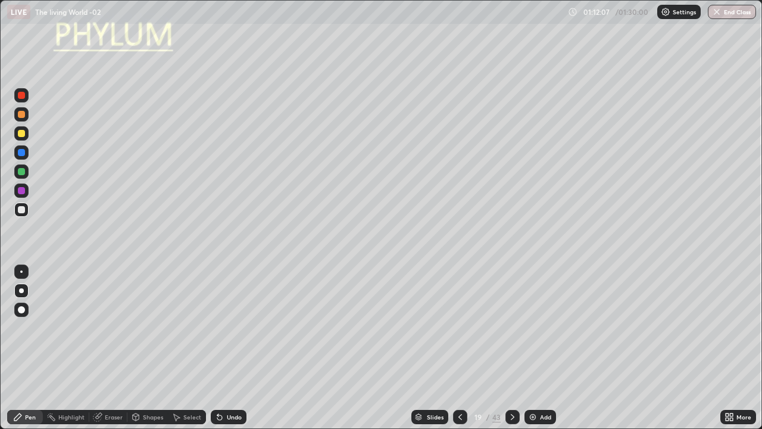
click at [229, 348] on div "Undo" at bounding box center [234, 417] width 15 height 6
click at [227, 348] on div "Undo" at bounding box center [229, 417] width 36 height 14
click at [225, 348] on div "Undo" at bounding box center [229, 417] width 36 height 14
click at [227, 348] on div "Undo" at bounding box center [234, 417] width 15 height 6
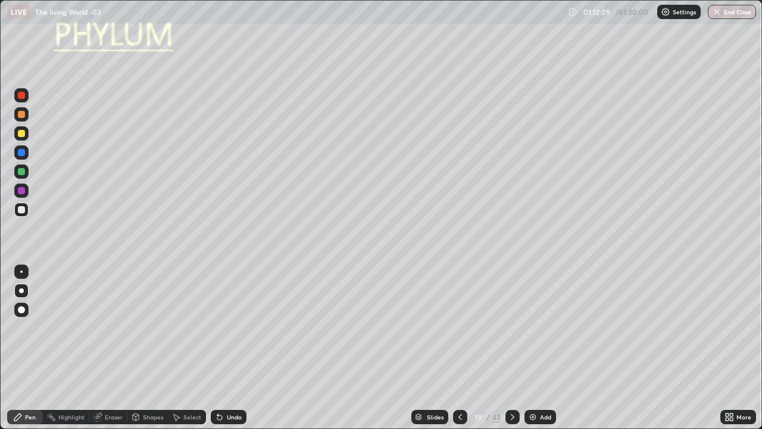
click at [226, 348] on div "Undo" at bounding box center [229, 417] width 36 height 14
click at [511, 348] on icon at bounding box center [513, 417] width 10 height 10
click at [510, 348] on icon at bounding box center [513, 417] width 10 height 10
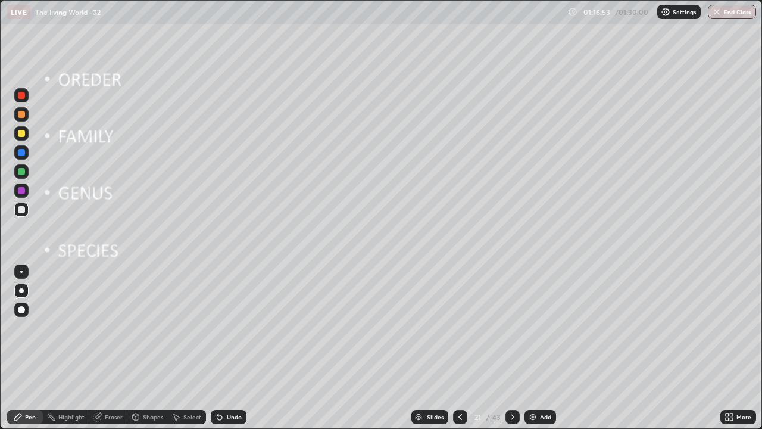
click at [24, 133] on div at bounding box center [21, 133] width 7 height 7
click at [177, 348] on icon at bounding box center [176, 417] width 10 height 10
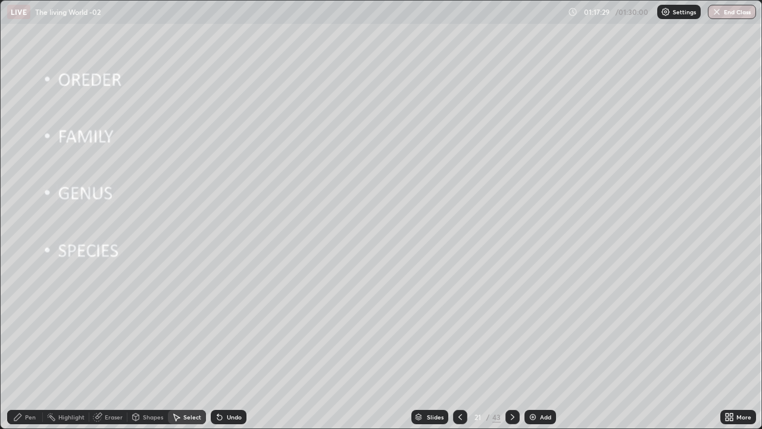
click at [39, 348] on div "Pen" at bounding box center [25, 417] width 36 height 14
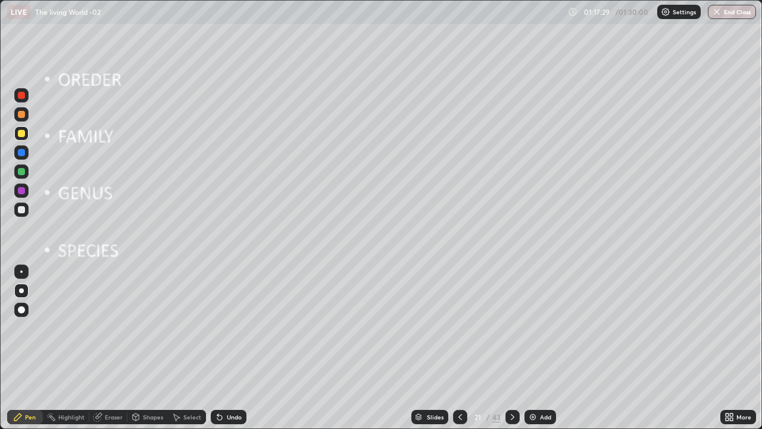
click at [26, 210] on div at bounding box center [21, 209] width 14 height 14
click at [23, 210] on div at bounding box center [21, 209] width 7 height 7
click at [511, 348] on icon at bounding box center [513, 417] width 10 height 10
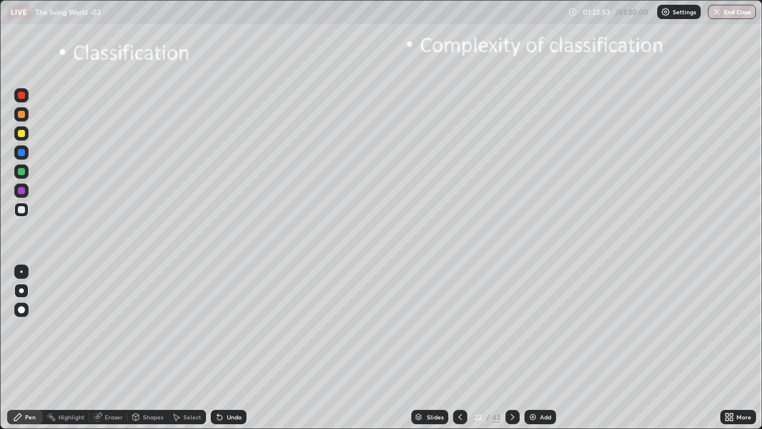
click at [511, 348] on icon at bounding box center [513, 417] width 10 height 10
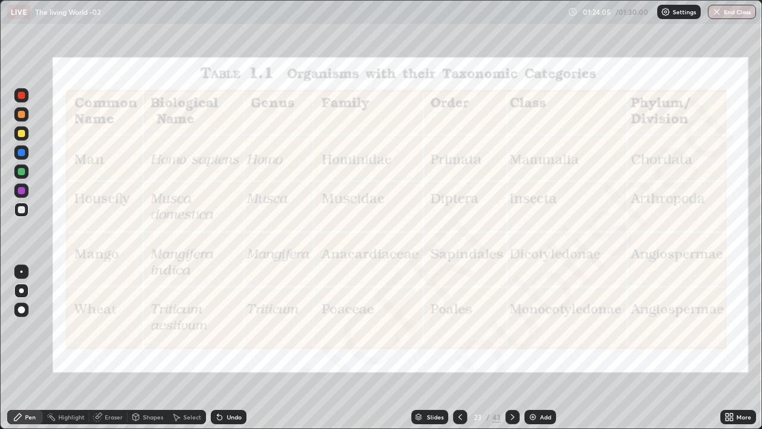
click at [23, 152] on div at bounding box center [21, 152] width 7 height 7
click at [21, 191] on div at bounding box center [21, 190] width 7 height 7
click at [721, 10] on img "button" at bounding box center [718, 12] width 10 height 10
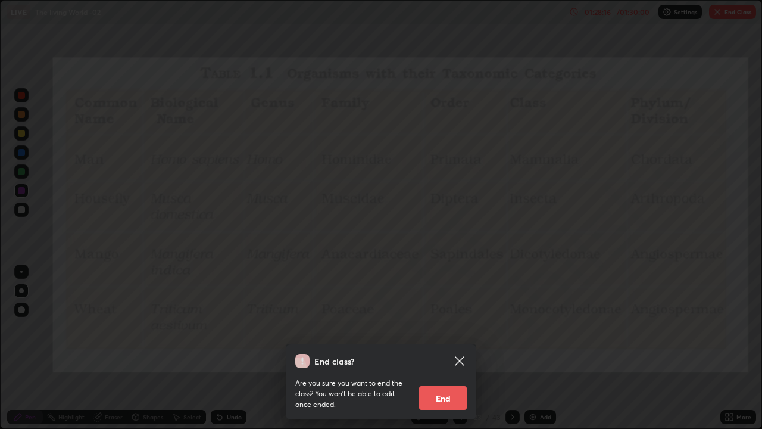
click at [733, 18] on div "End class? Are you sure you want to end the class? You won’t be able to edit on…" at bounding box center [381, 214] width 762 height 429
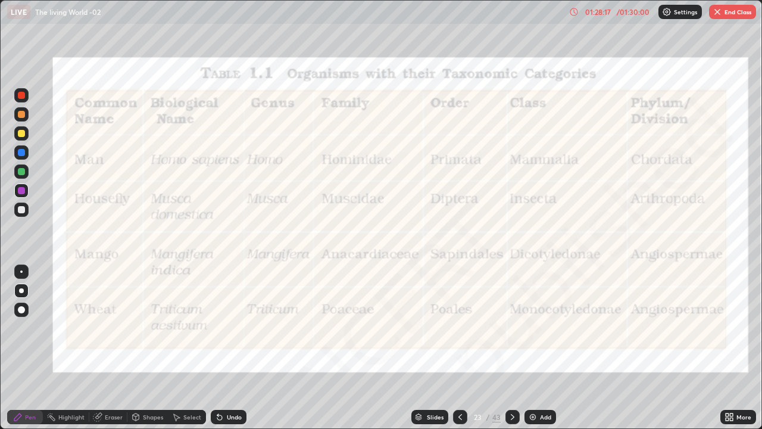
click at [723, 15] on button "End Class" at bounding box center [732, 12] width 47 height 14
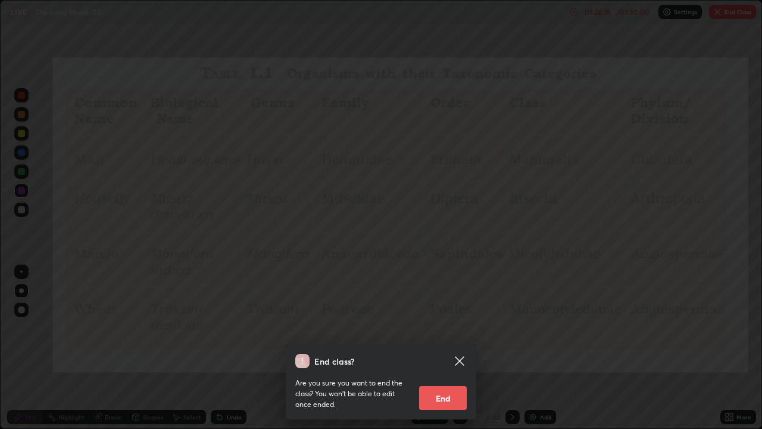
click at [457, 348] on button "End" at bounding box center [443, 398] width 48 height 24
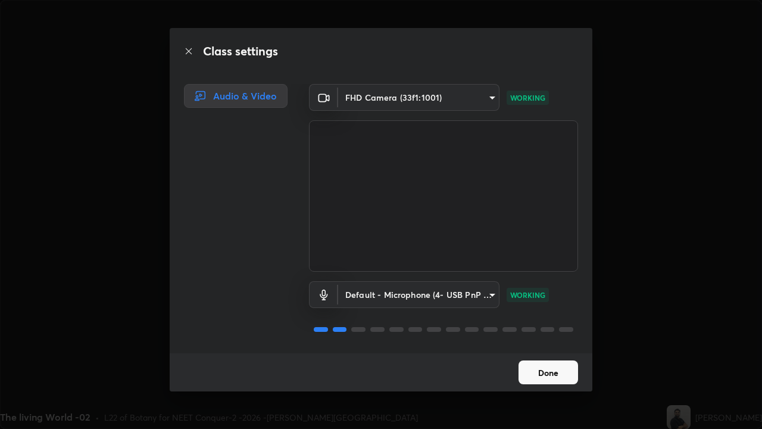
scroll to position [1, 0]
click at [527, 348] on button "Done" at bounding box center [549, 372] width 60 height 24
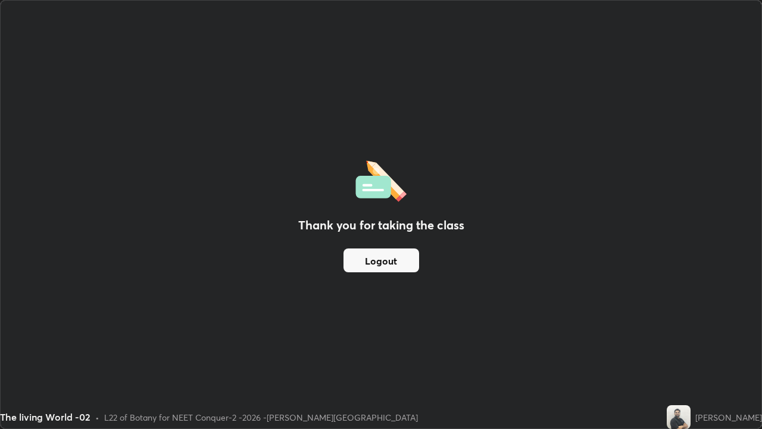
click at [539, 348] on div "Thank you for taking the class Logout" at bounding box center [381, 214] width 761 height 427
click at [410, 266] on button "Logout" at bounding box center [381, 260] width 76 height 24
